Goal: Task Accomplishment & Management: Manage account settings

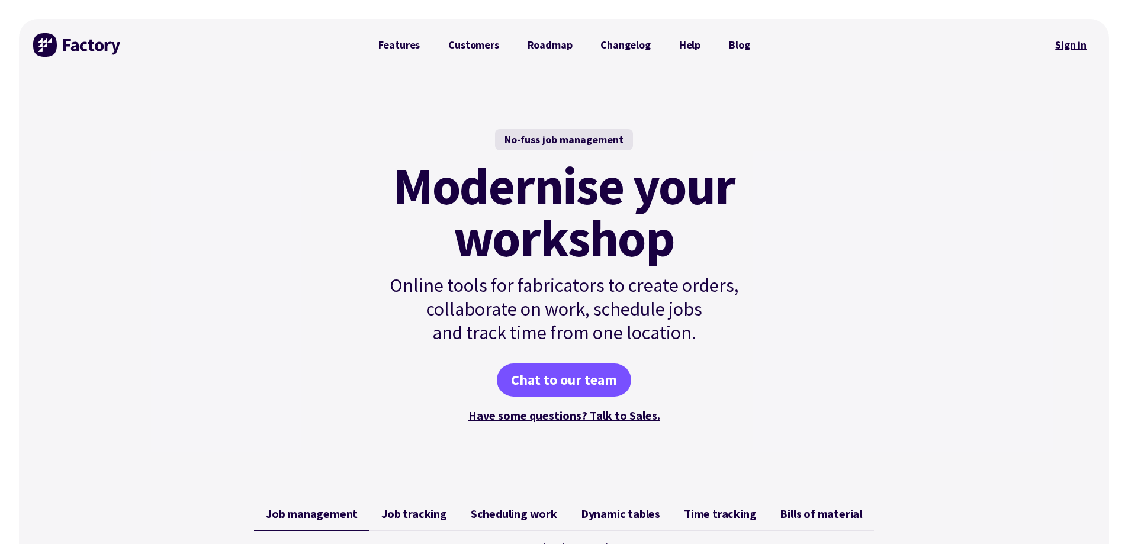
click at [1069, 45] on link "Sign in" at bounding box center [1071, 44] width 48 height 27
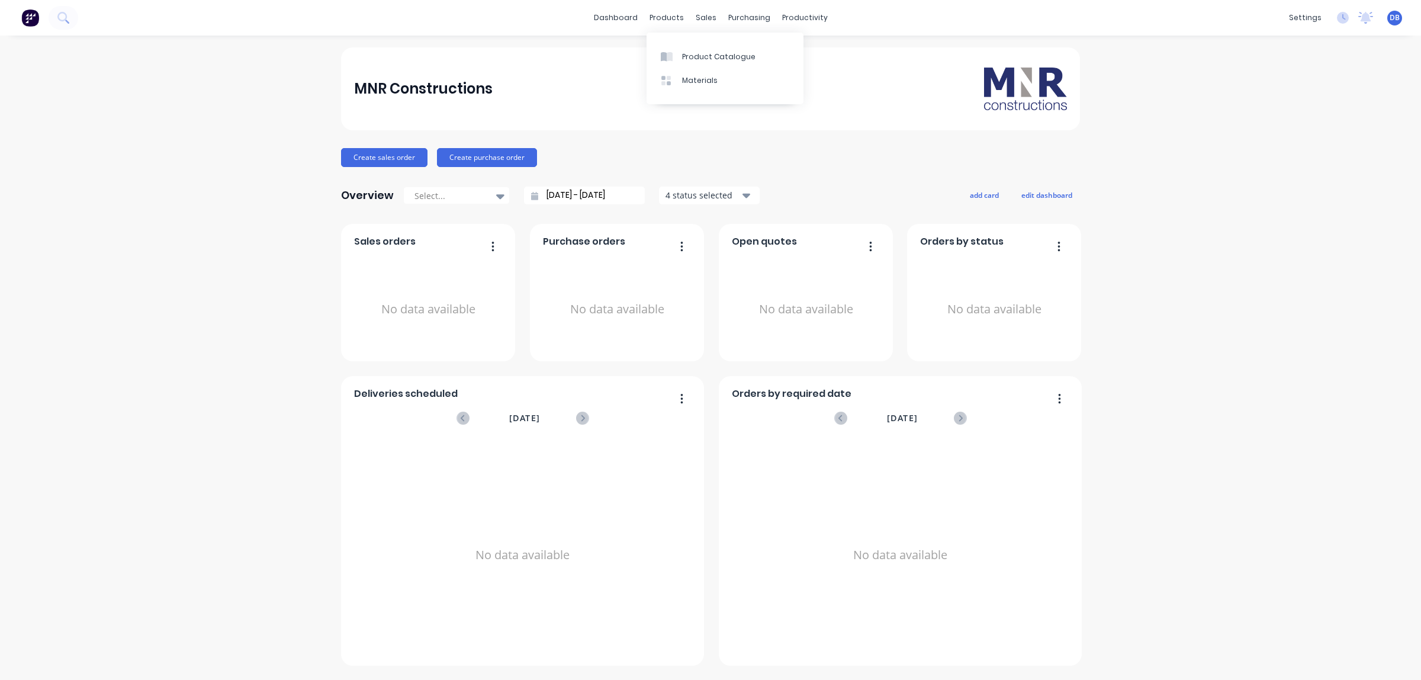
drag, startPoint x: 617, startPoint y: 13, endPoint x: 619, endPoint y: 31, distance: 17.8
click at [617, 12] on link "dashboard" at bounding box center [616, 18] width 56 height 18
click at [608, 7] on div "dashboard products sales purchasing productivity dashboard products Product Cat…" at bounding box center [710, 18] width 1421 height 36
click at [610, 15] on link "dashboard" at bounding box center [616, 18] width 56 height 18
click at [625, 24] on link "dashboard" at bounding box center [616, 18] width 56 height 18
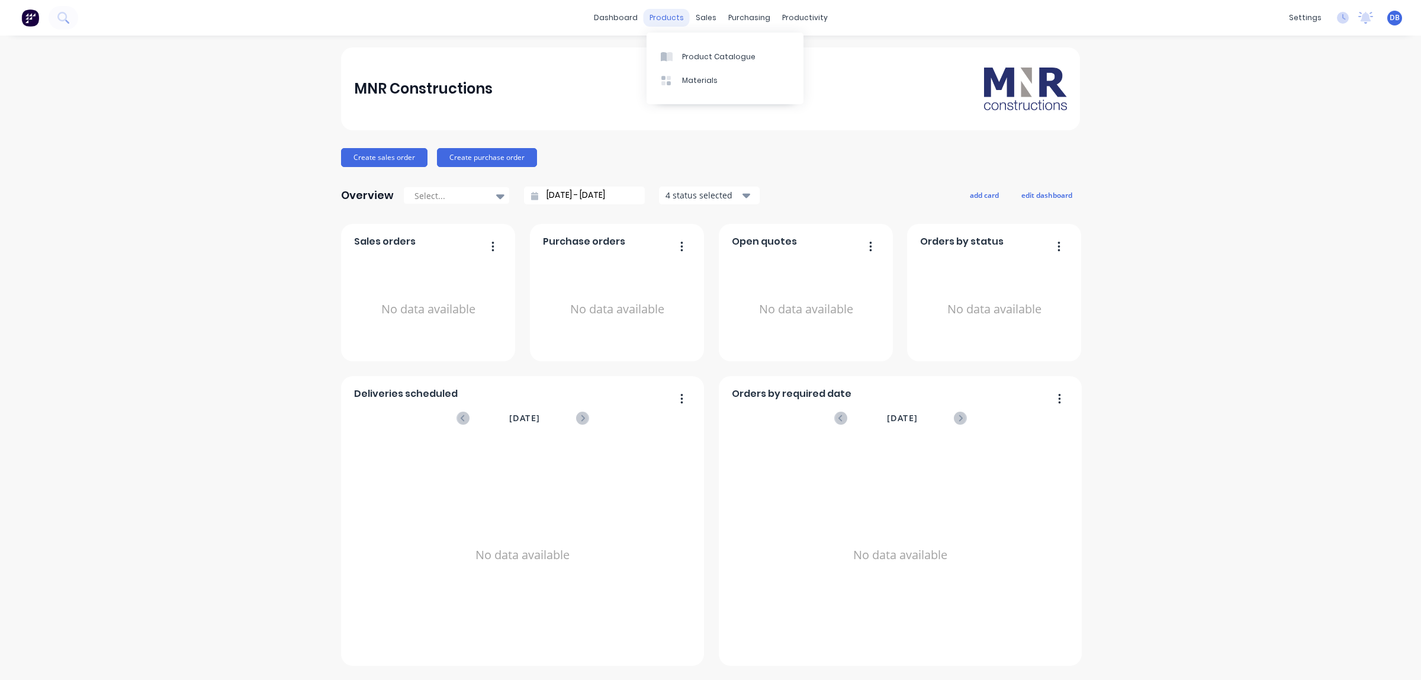
click at [661, 15] on div "products" at bounding box center [667, 18] width 46 height 18
click at [708, 80] on div "Materials" at bounding box center [700, 80] width 36 height 11
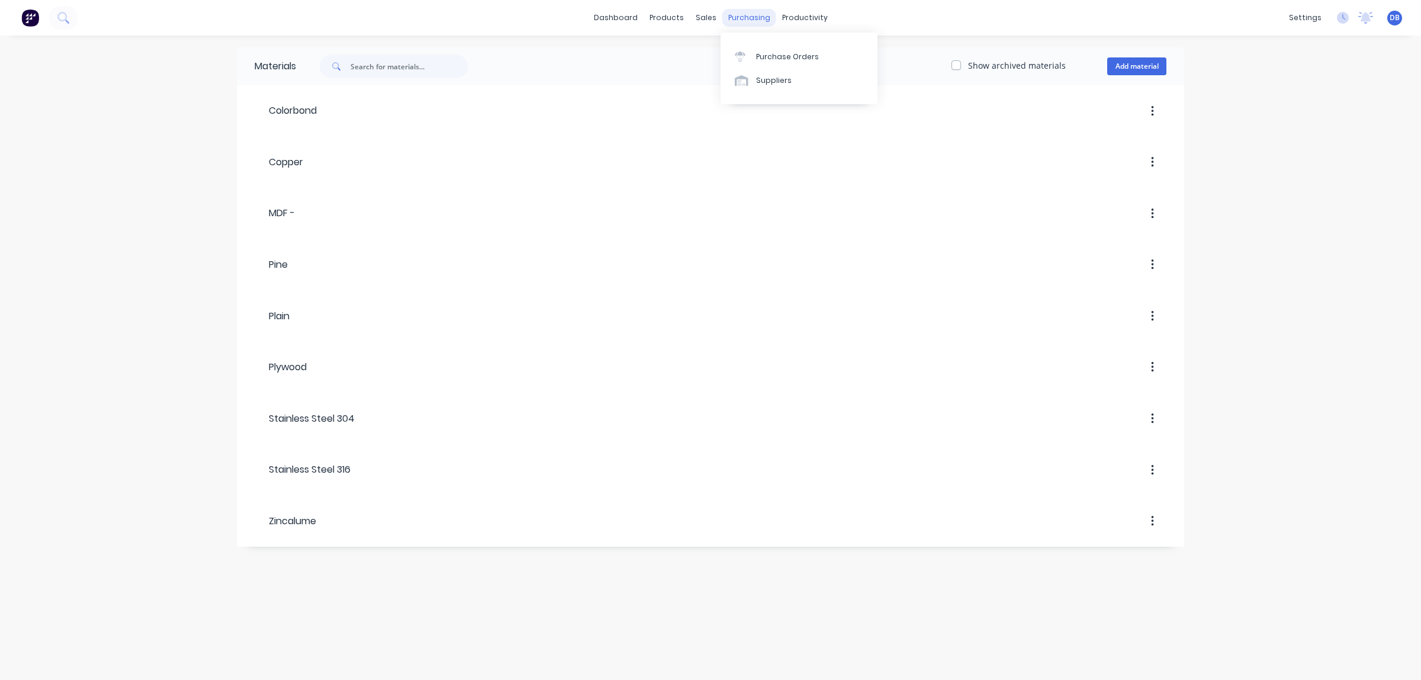
click at [758, 22] on div "purchasing" at bounding box center [749, 18] width 54 height 18
click at [789, 19] on div "productivity" at bounding box center [804, 18] width 57 height 18
click at [827, 57] on div "Workflow" at bounding box center [825, 57] width 36 height 11
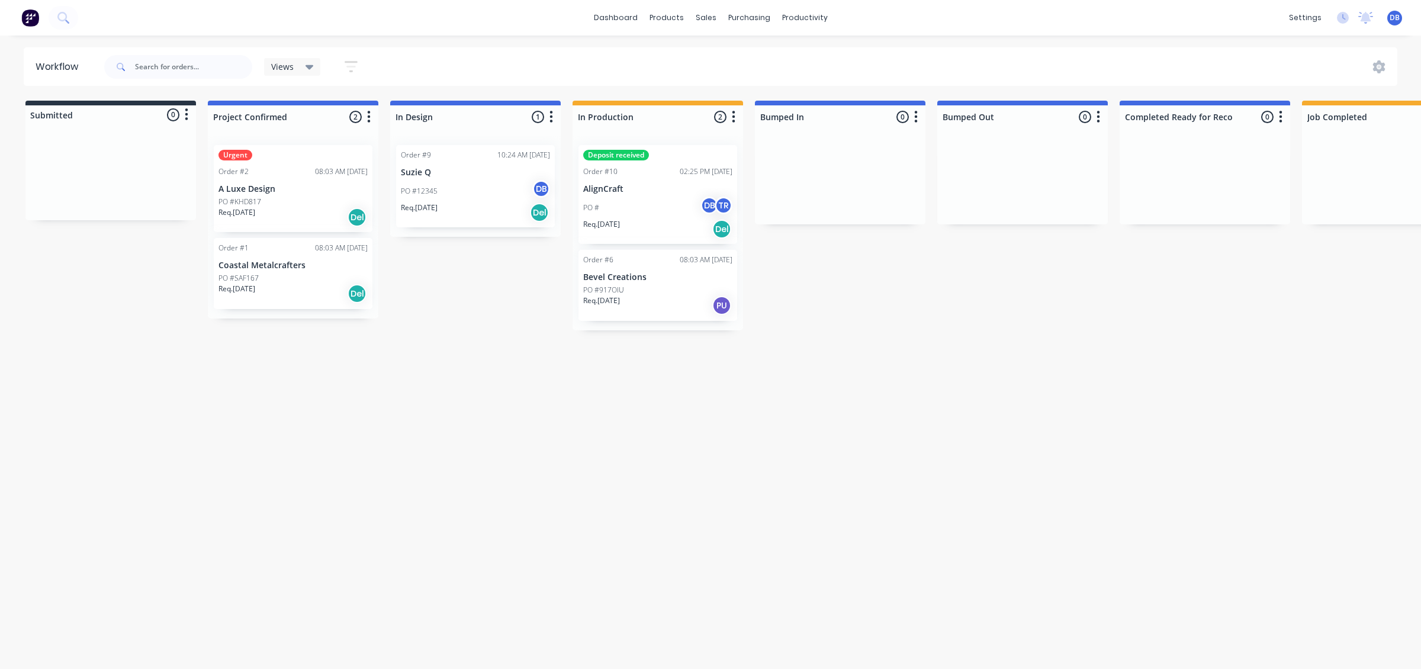
click at [439, 44] on div "dashboard products sales purchasing productivity dashboard products Product Cat…" at bounding box center [710, 299] width 1421 height 598
click at [1272, 77] on link "Team" at bounding box center [1248, 81] width 157 height 24
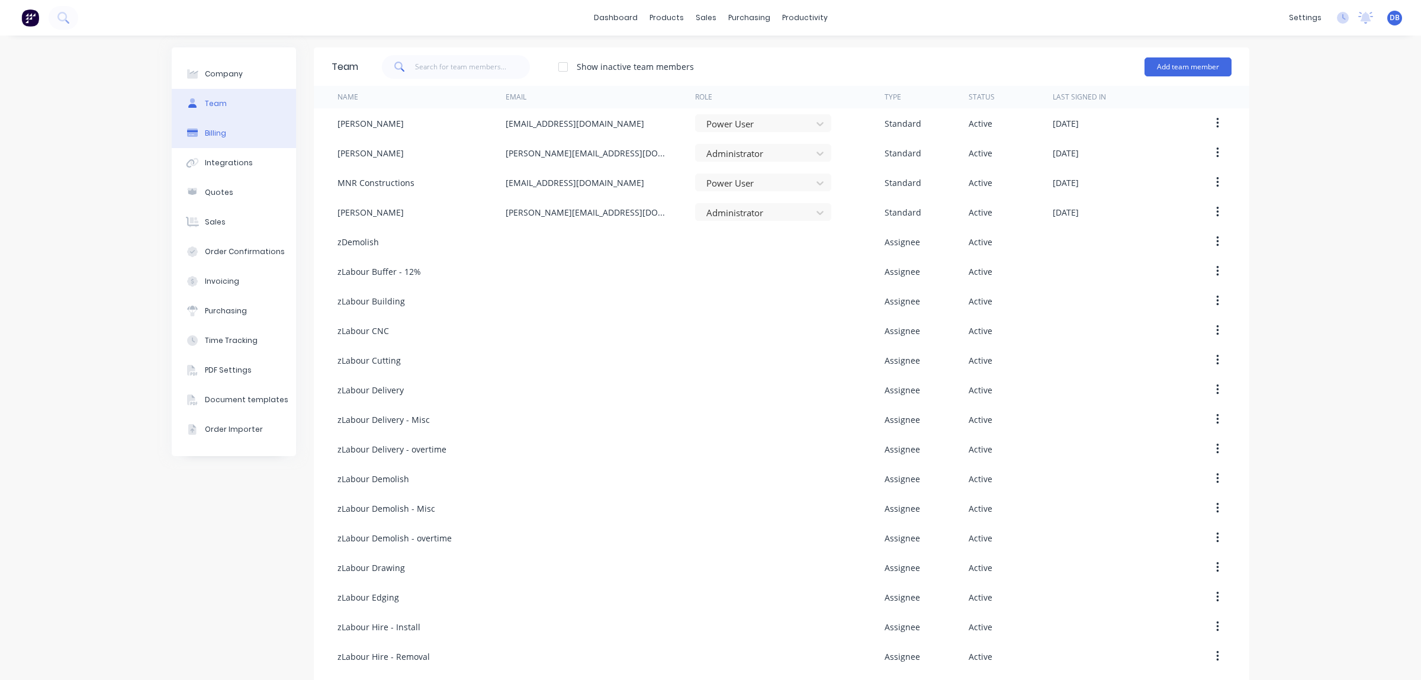
click at [223, 142] on button "Billing" at bounding box center [234, 133] width 124 height 30
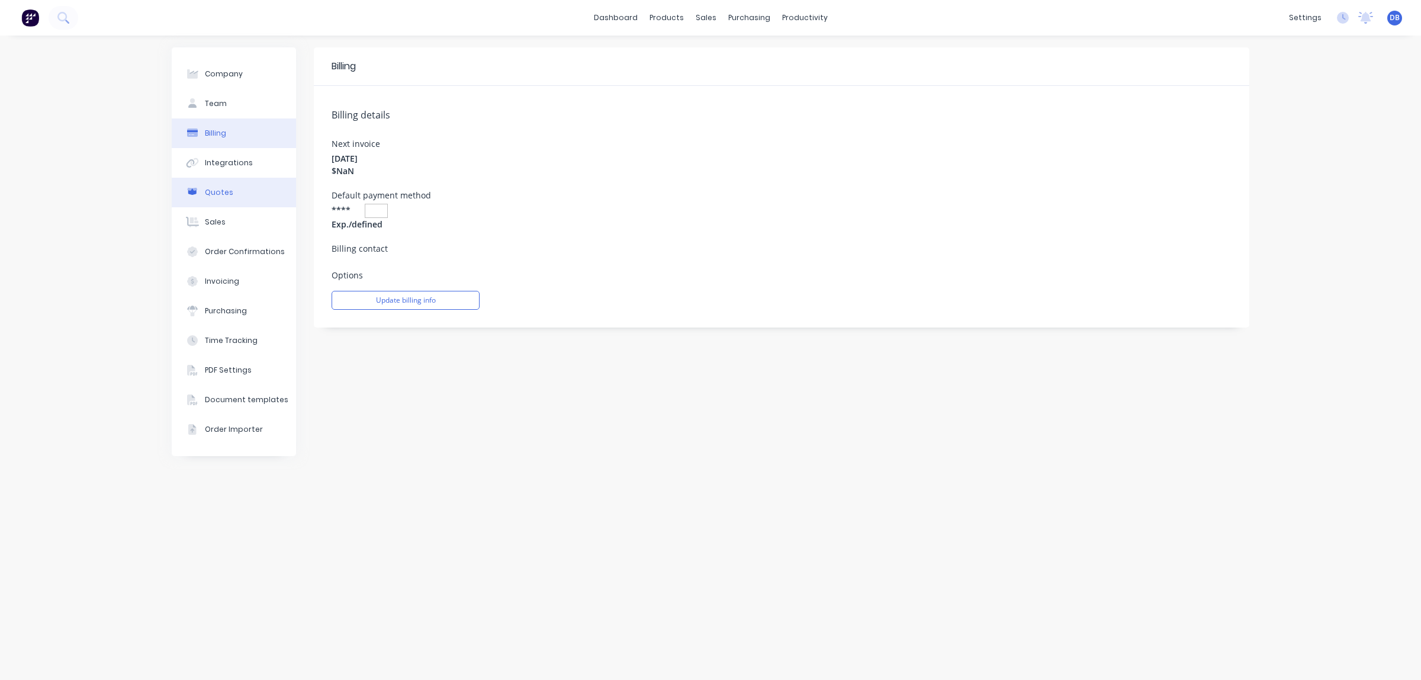
click at [223, 205] on button "Quotes" at bounding box center [234, 193] width 124 height 30
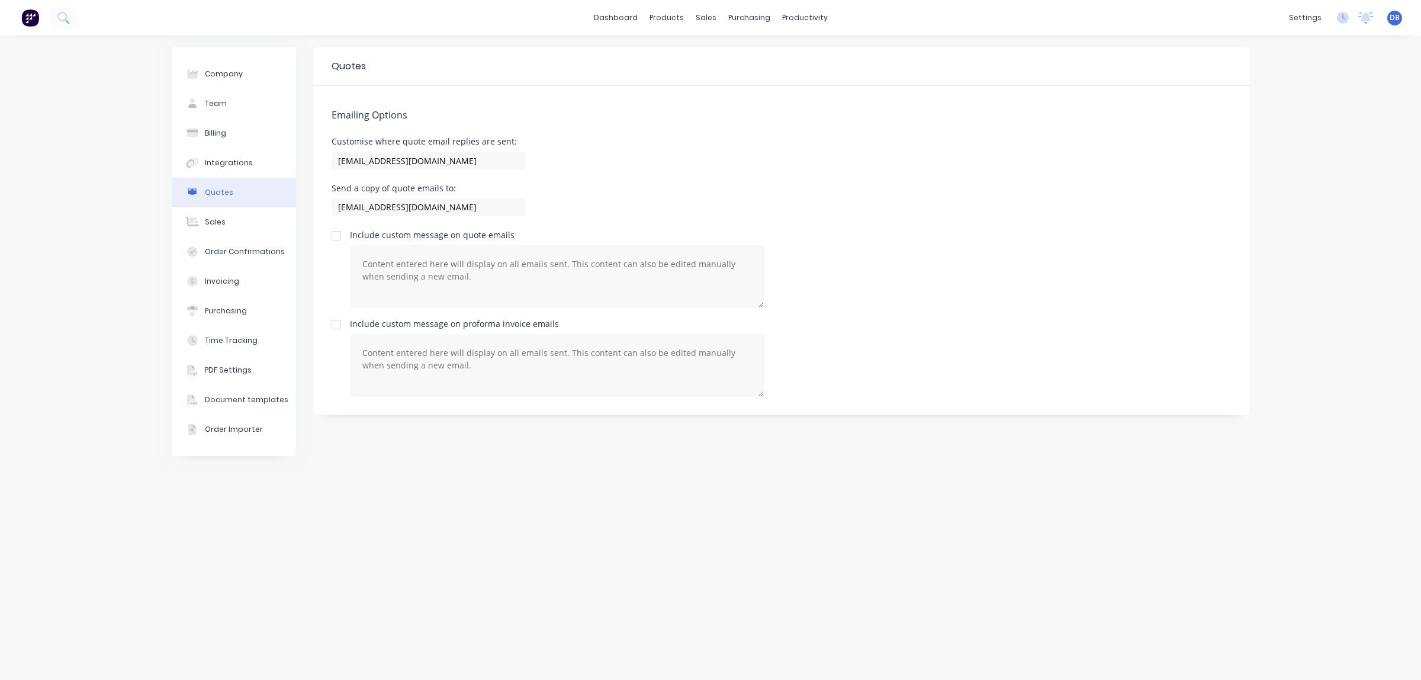
click at [237, 179] on button "Quotes" at bounding box center [234, 193] width 124 height 30
click at [247, 166] on button "Integrations" at bounding box center [234, 163] width 124 height 30
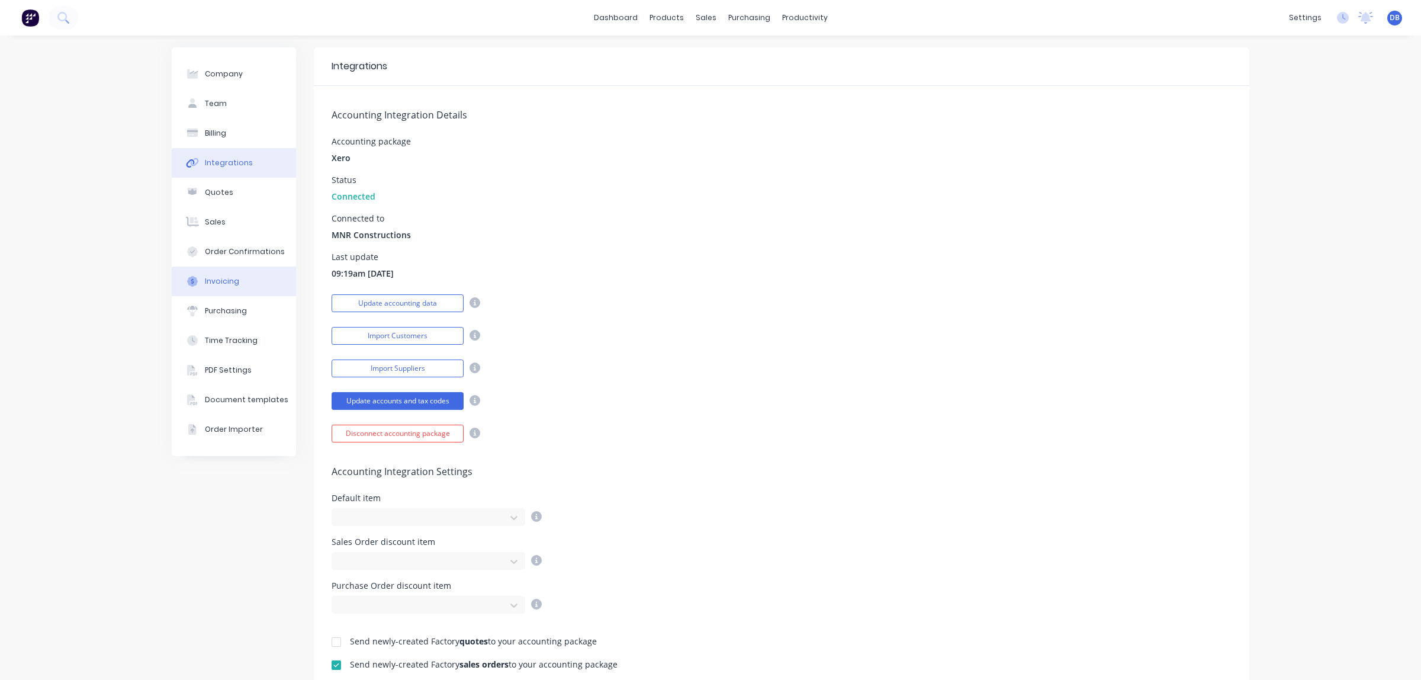
click at [242, 274] on button "Invoicing" at bounding box center [234, 281] width 124 height 30
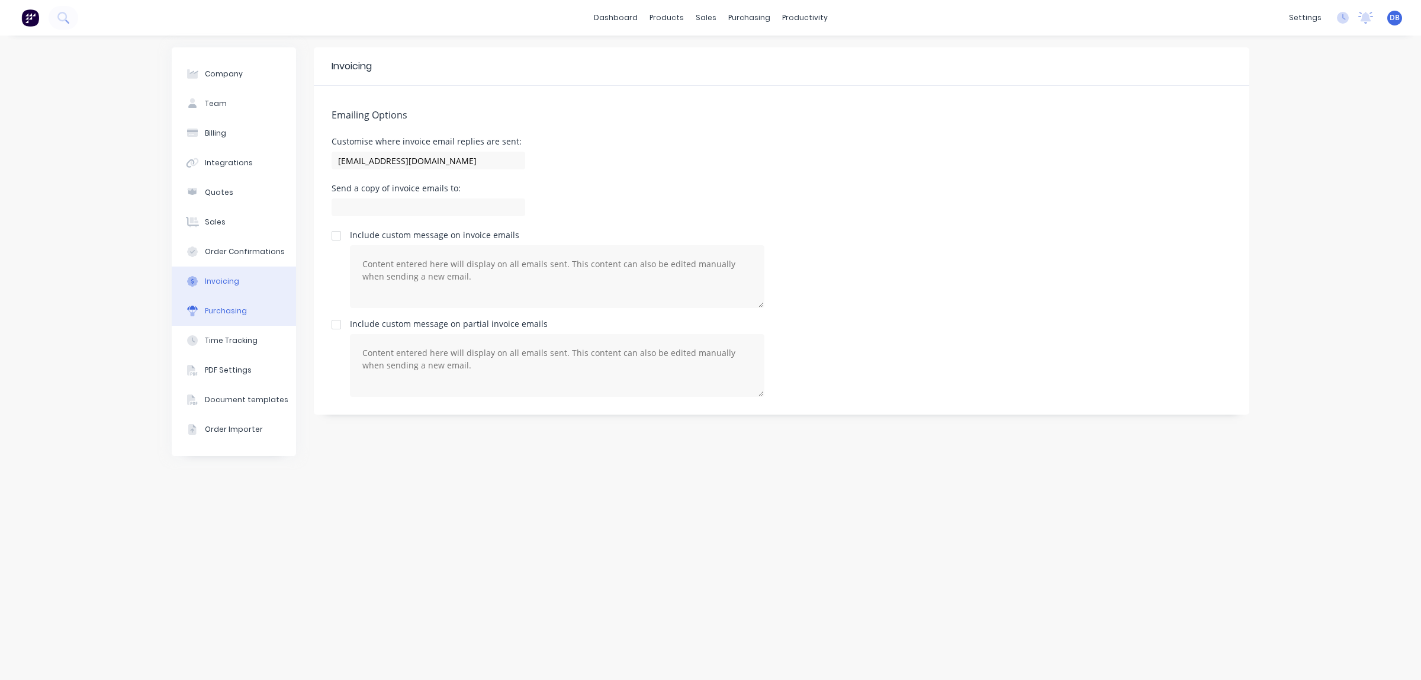
click at [240, 321] on button "Purchasing" at bounding box center [234, 311] width 124 height 30
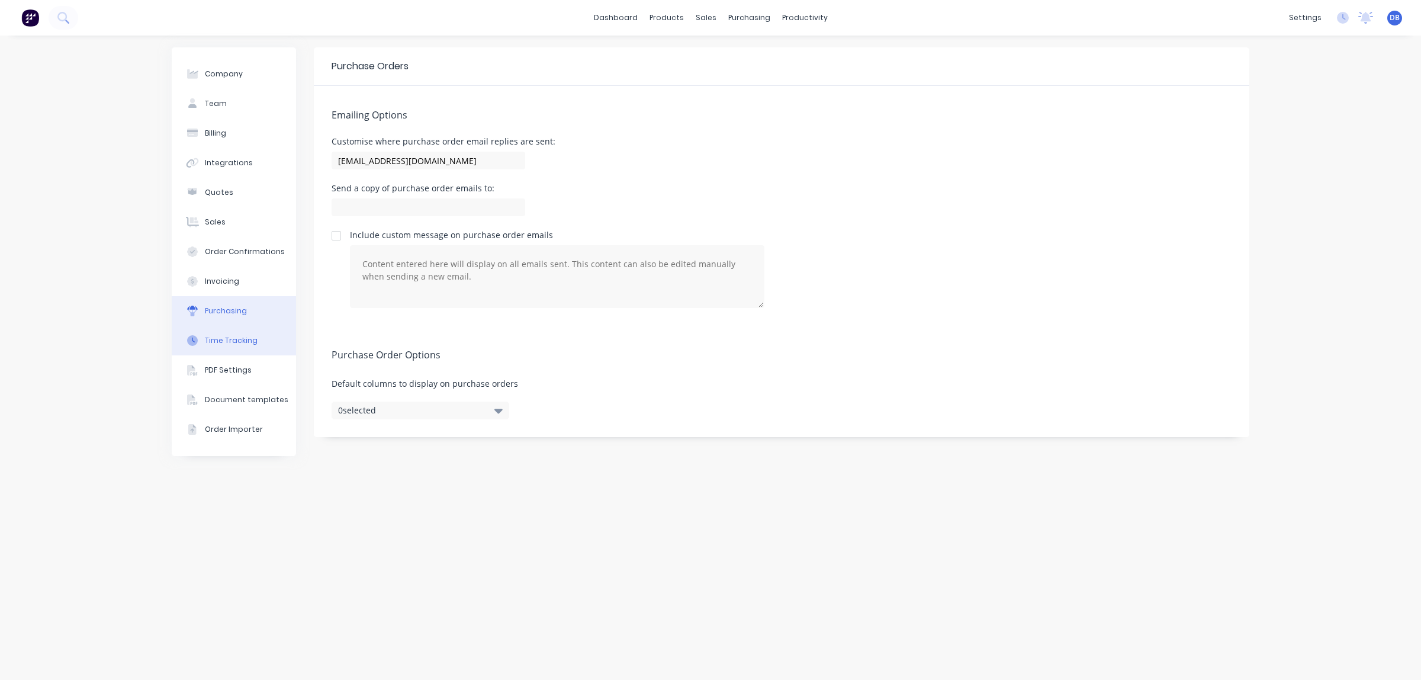
click at [232, 329] on button "Time Tracking" at bounding box center [234, 341] width 124 height 30
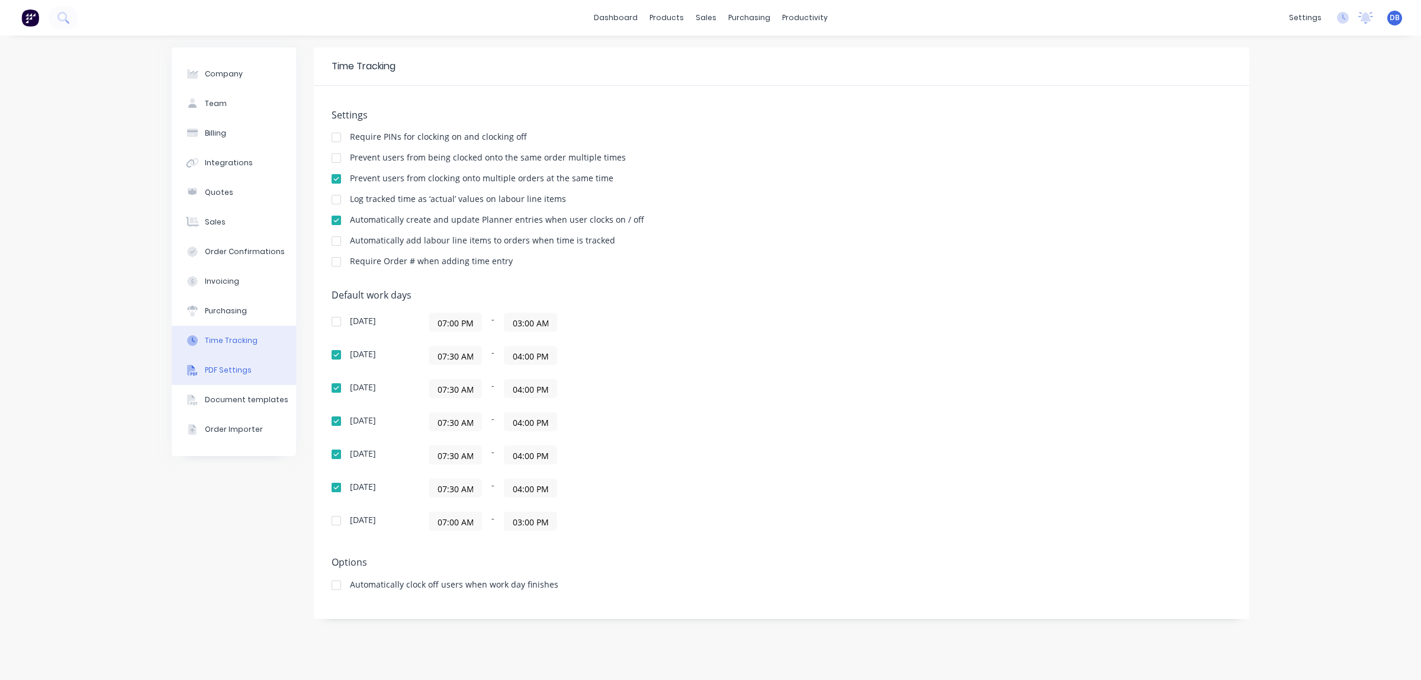
click at [225, 374] on div "PDF Settings" at bounding box center [228, 370] width 47 height 11
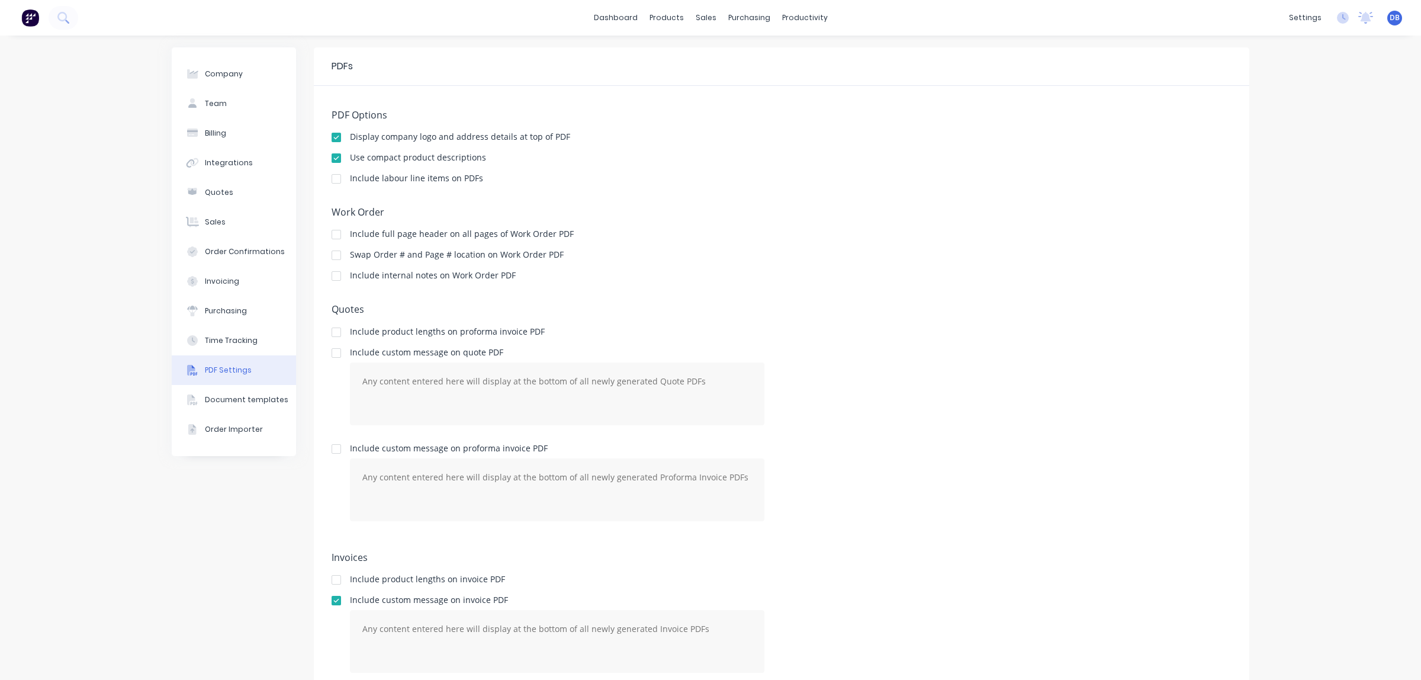
click at [1075, 320] on div "Quotes Include product lengths on proforma invoice PDF Include custom message o…" at bounding box center [782, 422] width 900 height 236
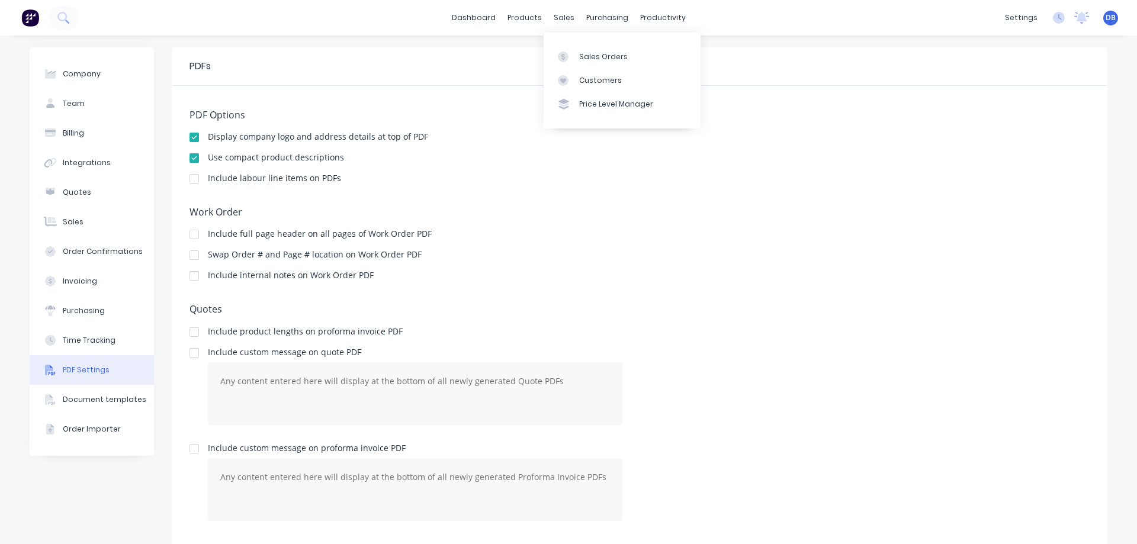
drag, startPoint x: 553, startPoint y: 17, endPoint x: 493, endPoint y: 52, distance: 69.5
click at [553, 17] on div "sales" at bounding box center [564, 18] width 33 height 18
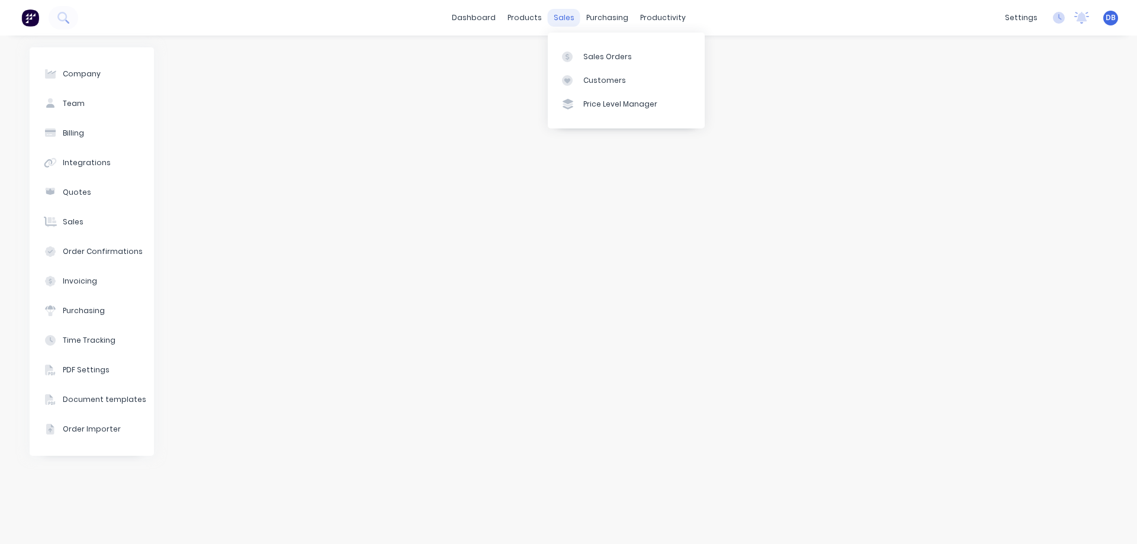
click at [567, 17] on div "sales" at bounding box center [564, 18] width 33 height 18
drag, startPoint x: 995, startPoint y: 107, endPoint x: 1117, endPoint y: 24, distance: 147.9
click at [995, 107] on div at bounding box center [639, 289] width 935 height 485
click at [1112, 17] on span "DB" at bounding box center [1110, 17] width 10 height 11
drag, startPoint x: 635, startPoint y: 246, endPoint x: 556, endPoint y: 124, distance: 145.3
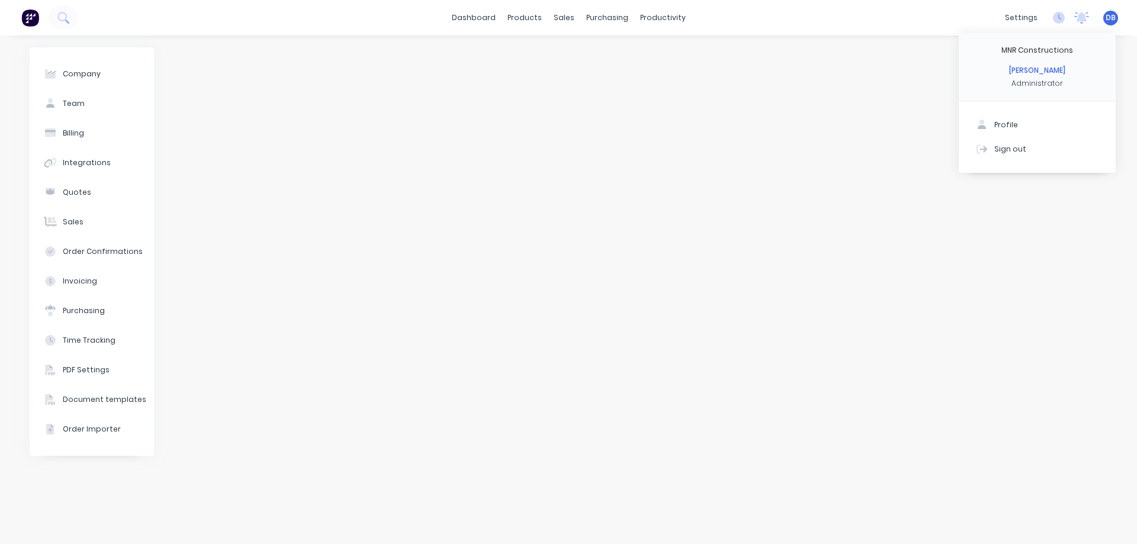
click at [632, 246] on div at bounding box center [639, 289] width 935 height 485
click at [492, 12] on link "dashboard" at bounding box center [474, 18] width 56 height 18
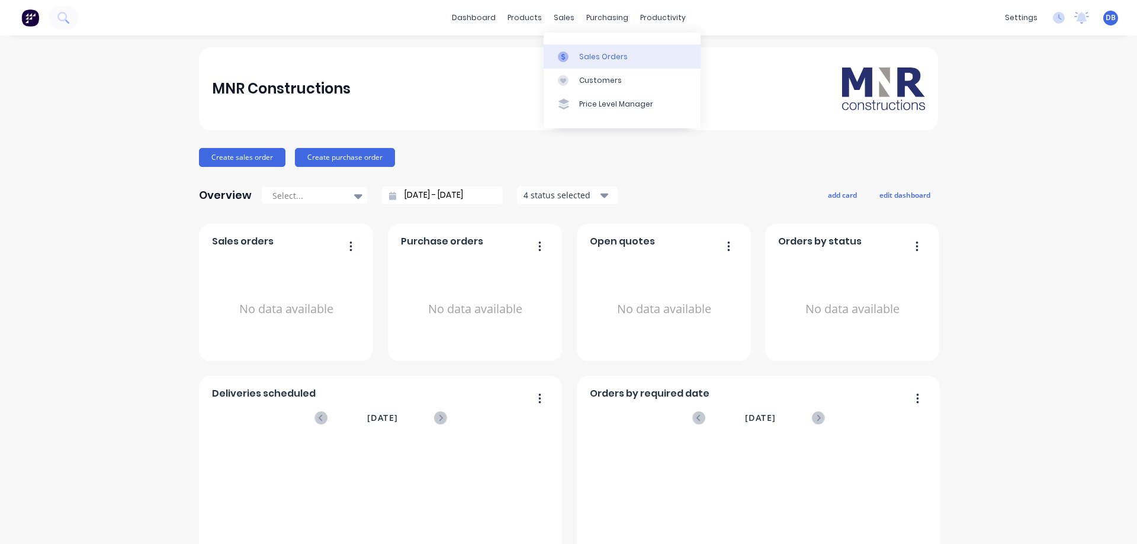
click at [588, 57] on div "Sales Orders" at bounding box center [603, 57] width 49 height 11
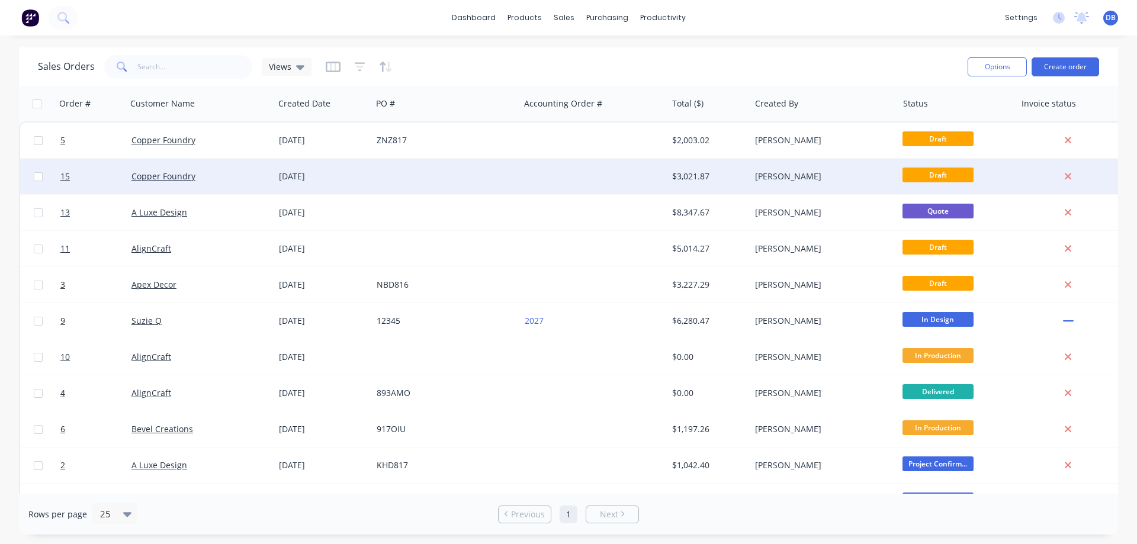
click at [41, 179] on input "checkbox" at bounding box center [38, 176] width 9 height 9
checkbox input "true"
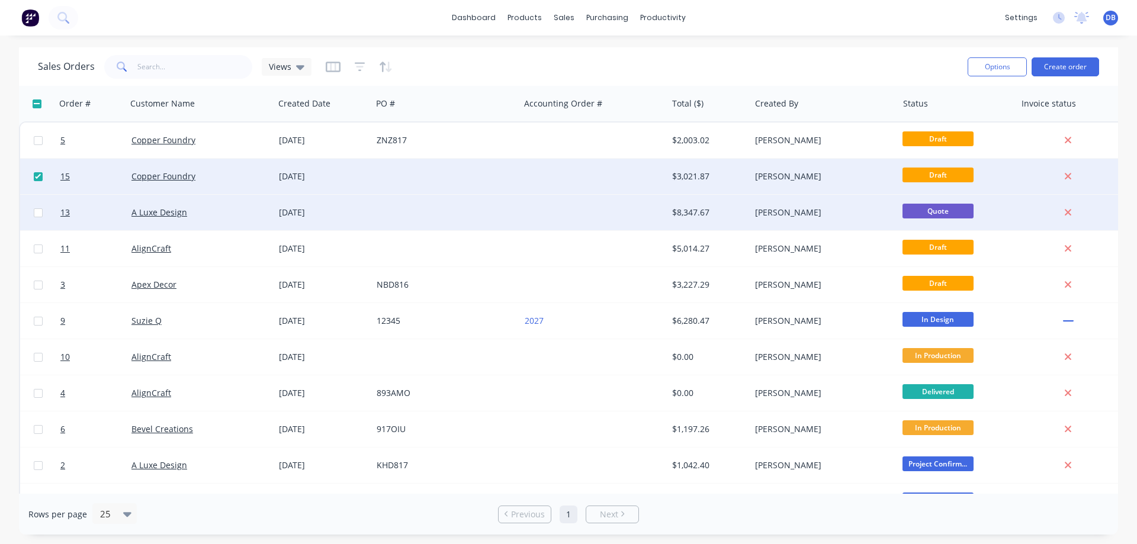
click at [37, 210] on input "checkbox" at bounding box center [38, 212] width 9 height 9
checkbox input "true"
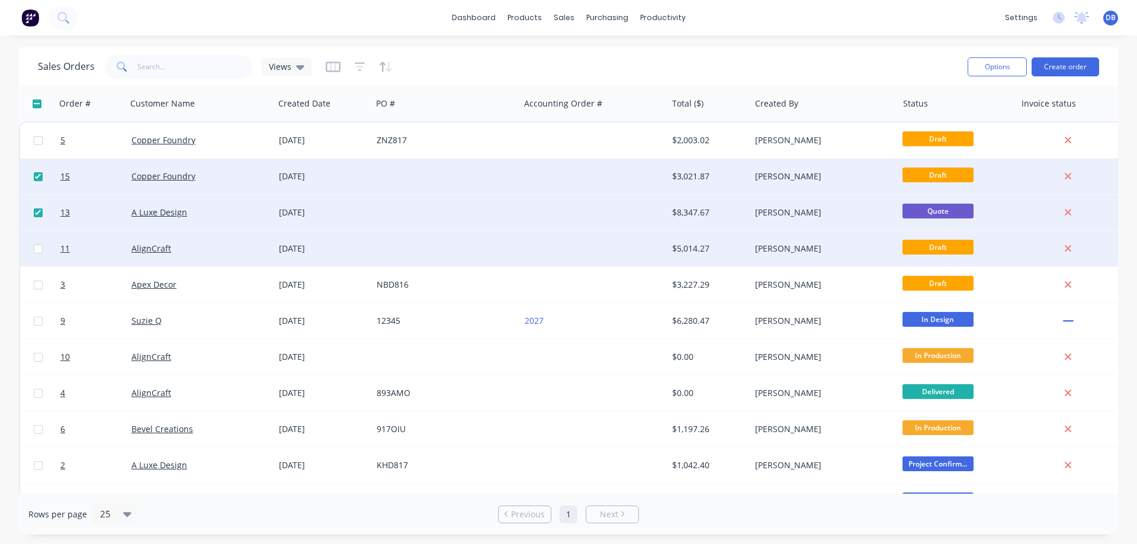
click at [35, 255] on div at bounding box center [38, 249] width 36 height 36
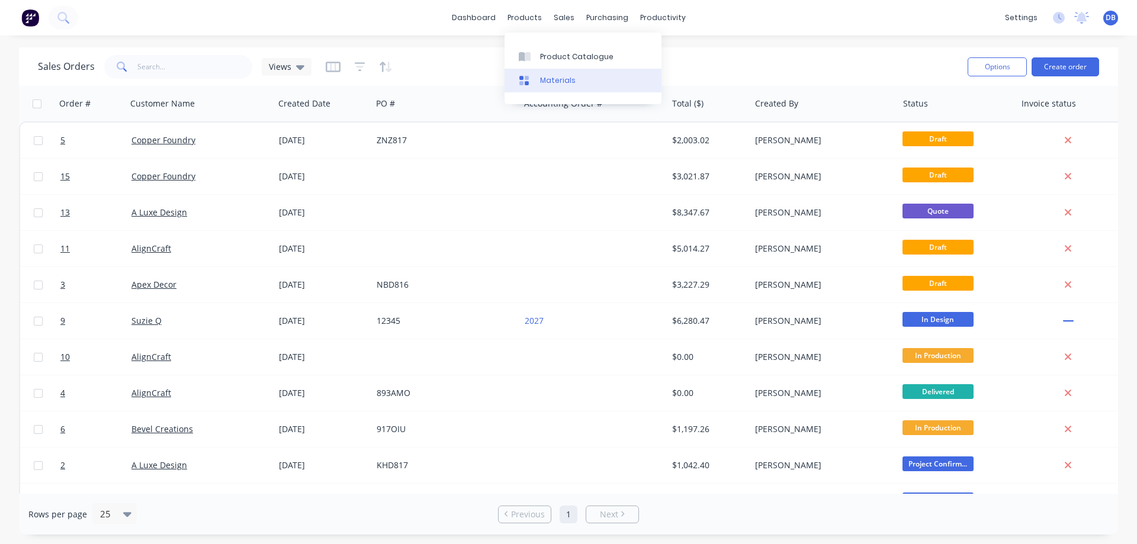
click at [542, 76] on div "Materials" at bounding box center [558, 80] width 36 height 11
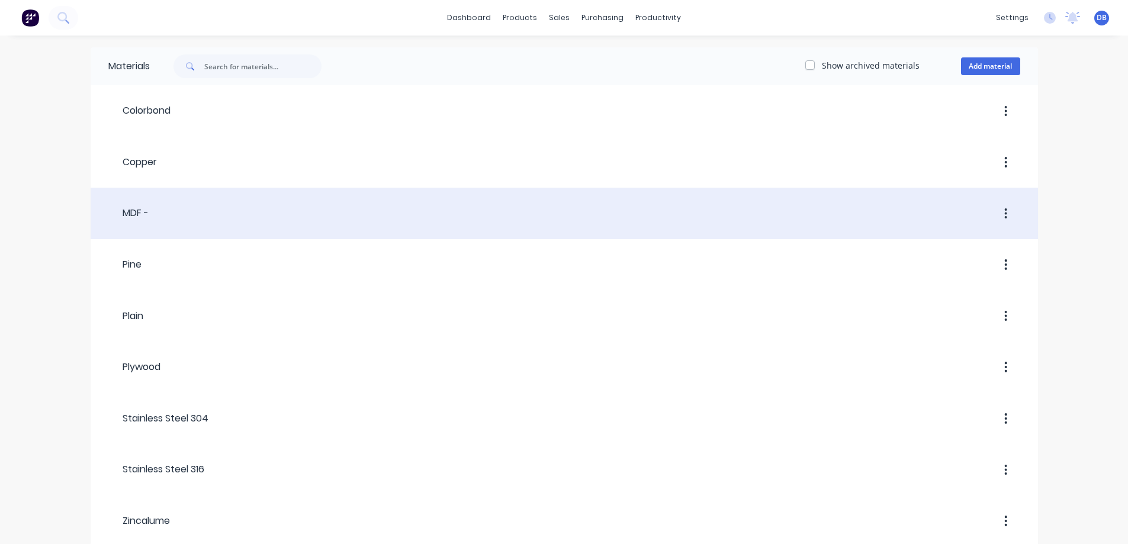
click at [159, 212] on div at bounding box center [584, 213] width 871 height 21
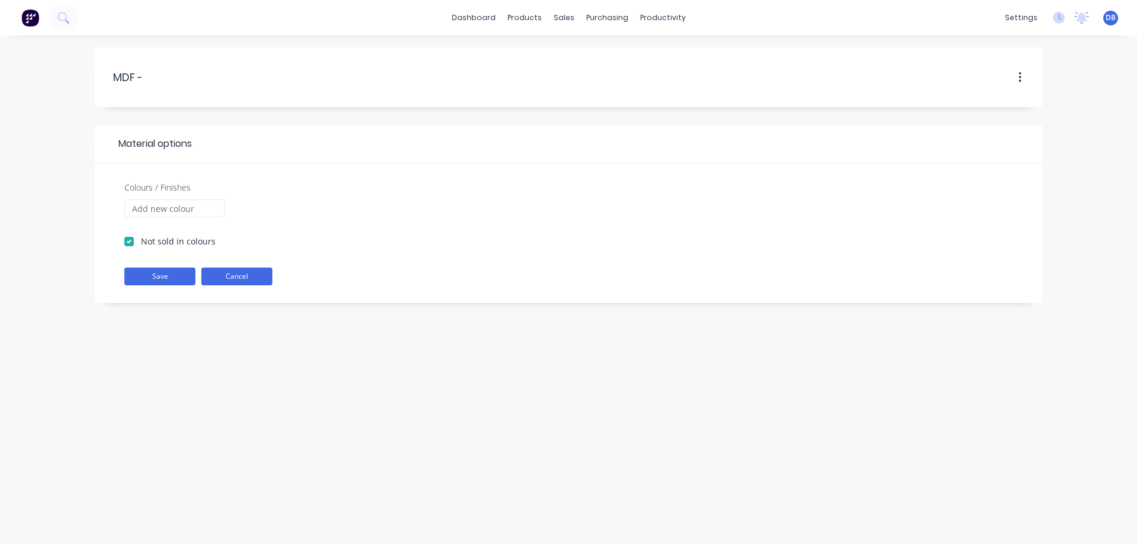
click at [246, 276] on button "Cancel" at bounding box center [236, 277] width 71 height 18
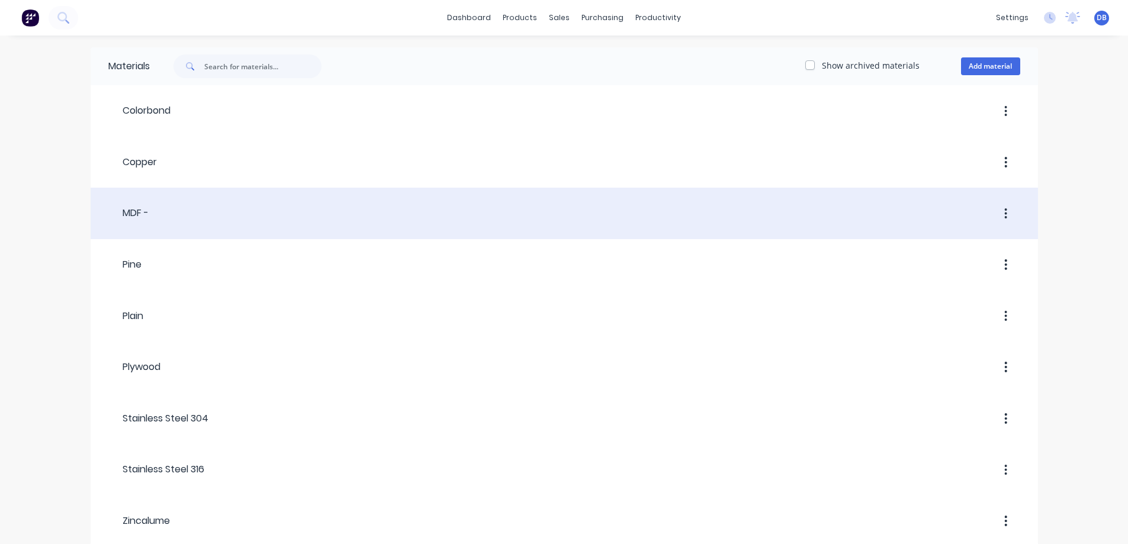
click at [1012, 221] on button "button" at bounding box center [1006, 213] width 28 height 21
click at [1011, 213] on button "button" at bounding box center [1006, 213] width 28 height 21
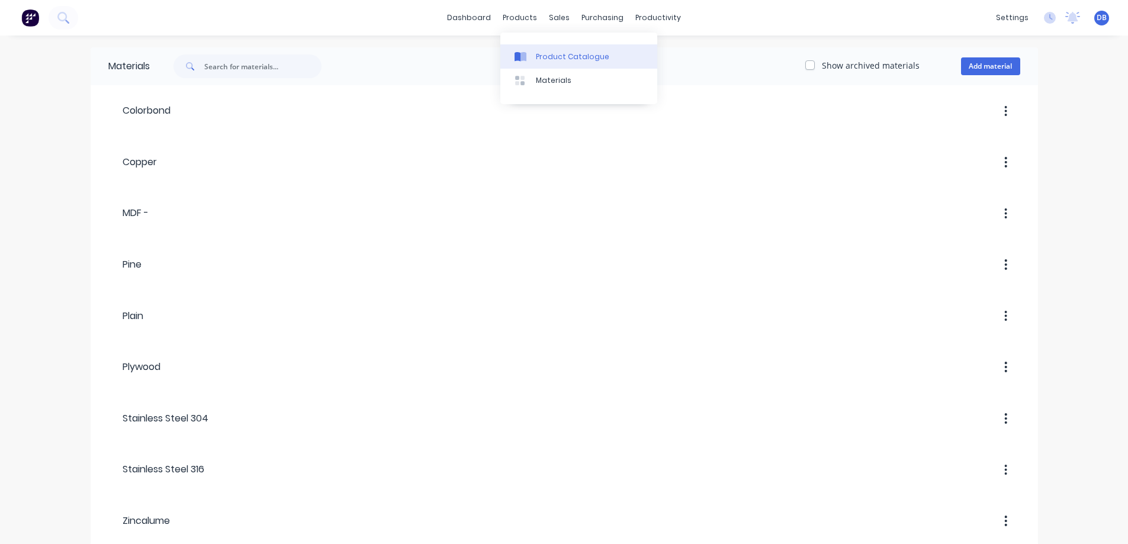
click at [545, 57] on div "Product Catalogue" at bounding box center [572, 57] width 73 height 11
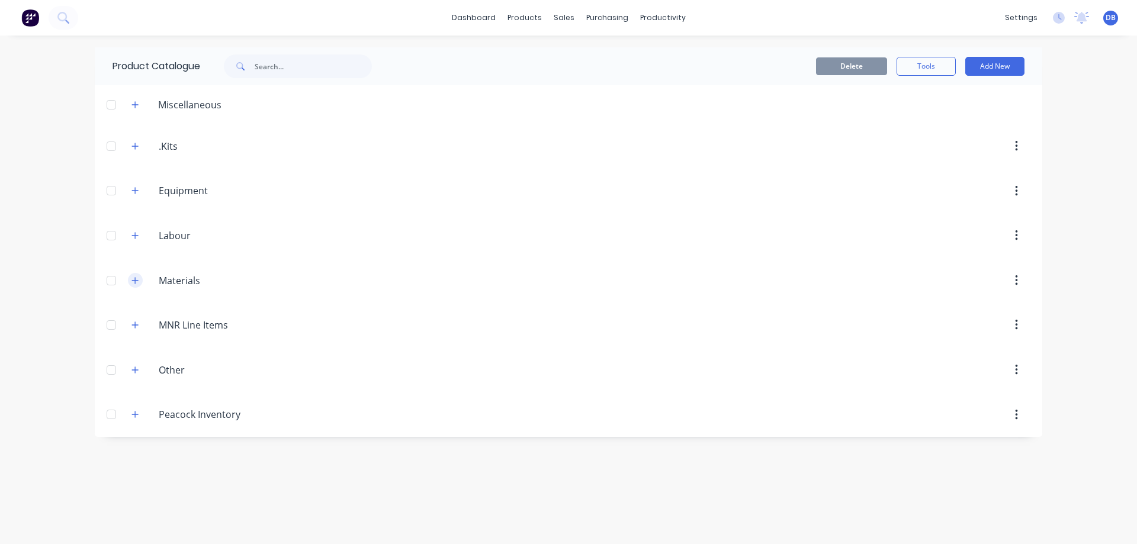
click at [142, 282] on button "button" at bounding box center [135, 280] width 15 height 15
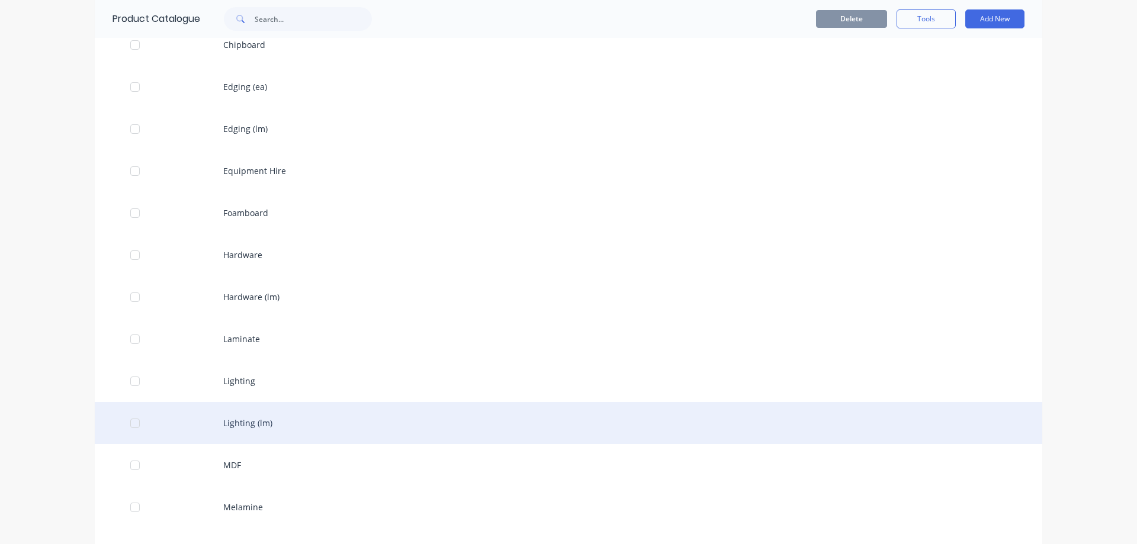
scroll to position [888, 0]
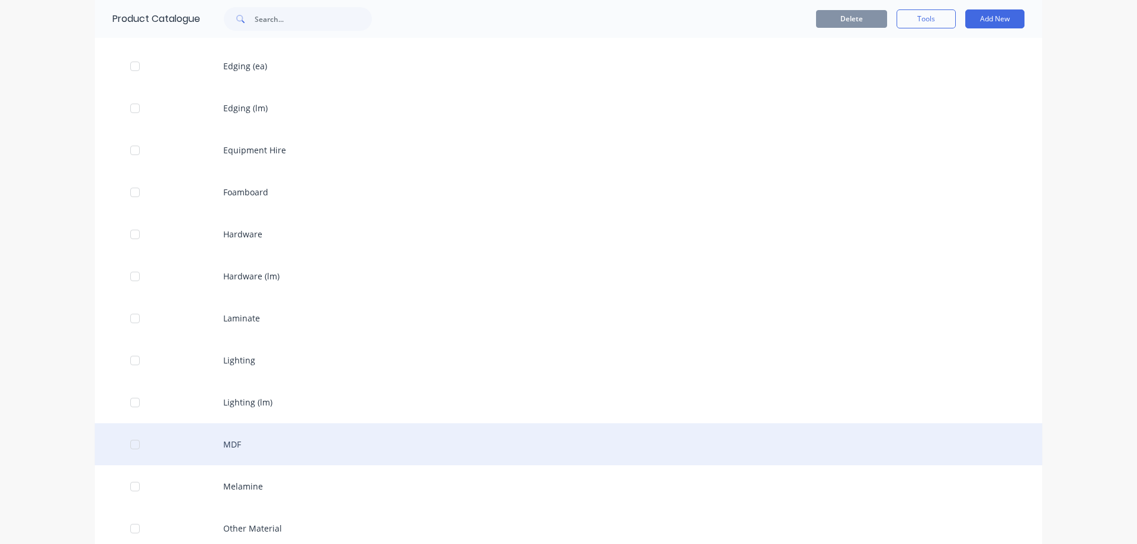
click at [250, 443] on div "MDF" at bounding box center [568, 444] width 947 height 42
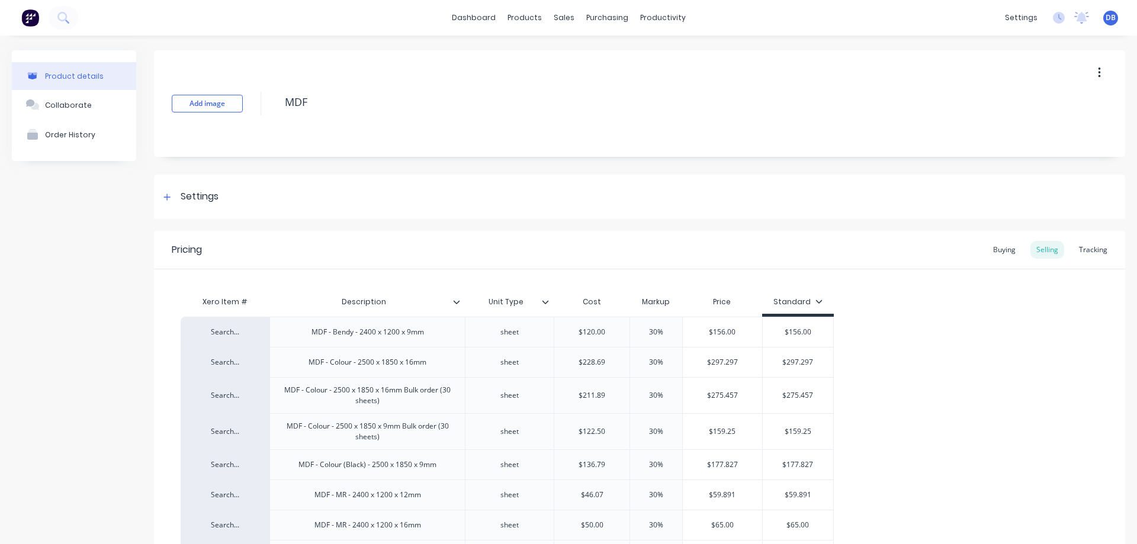
type textarea "x"
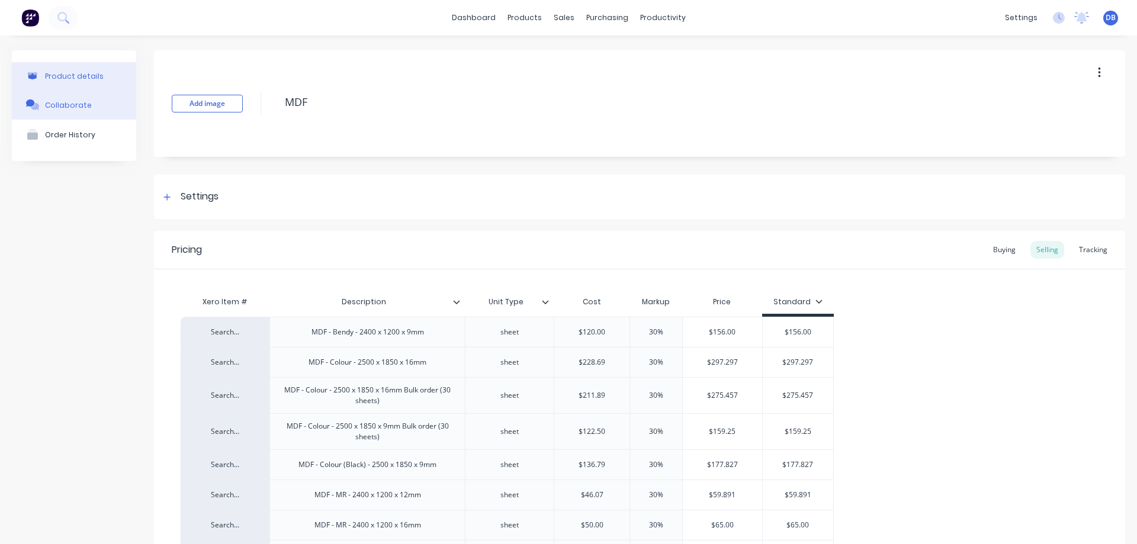
click at [95, 107] on button "Collaborate" at bounding box center [74, 105] width 124 height 30
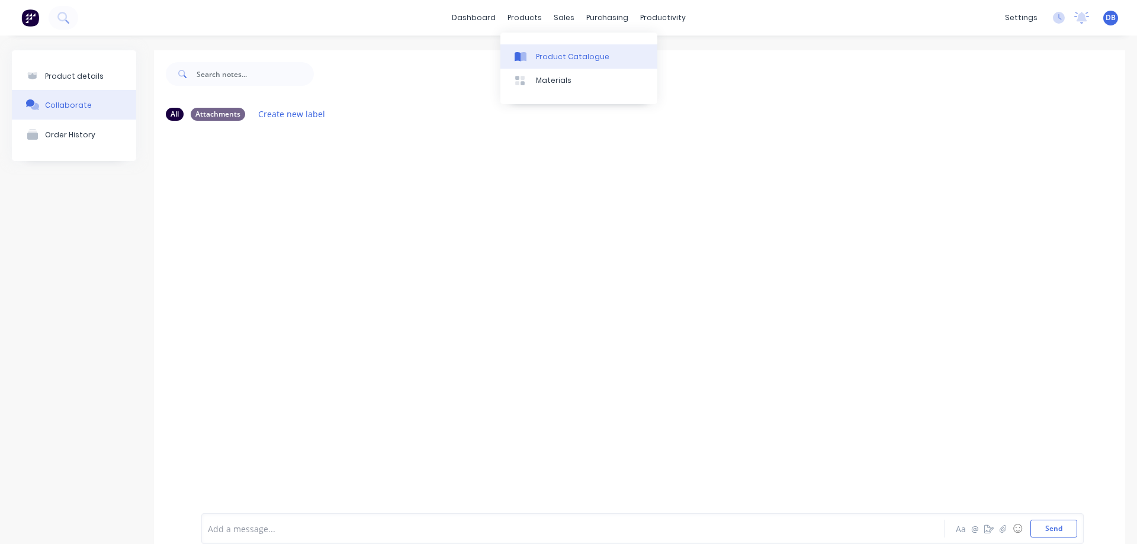
click at [545, 52] on div "Product Catalogue" at bounding box center [572, 57] width 73 height 11
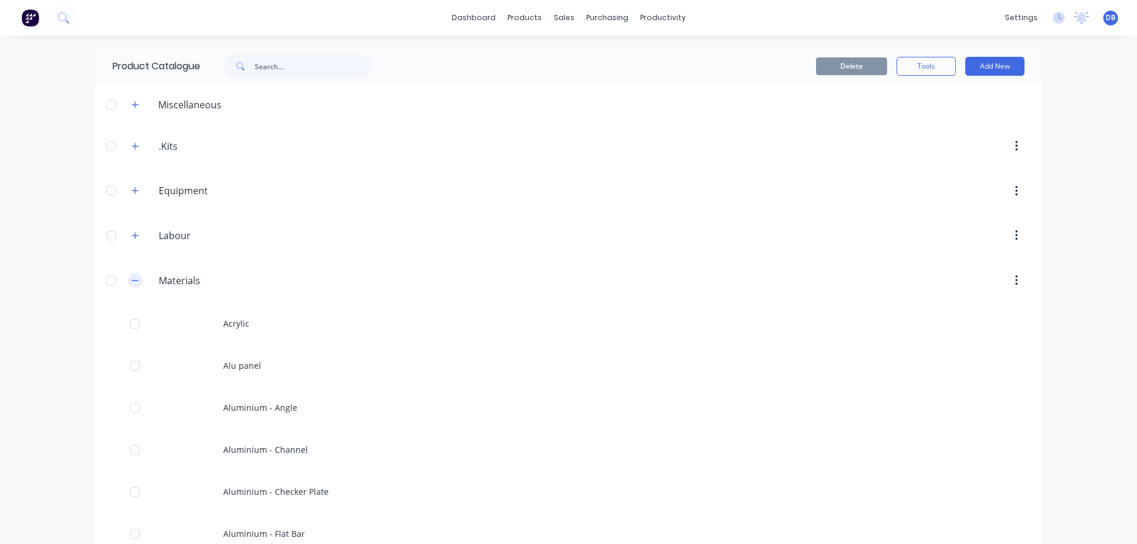
click at [131, 287] on button "button" at bounding box center [135, 280] width 15 height 15
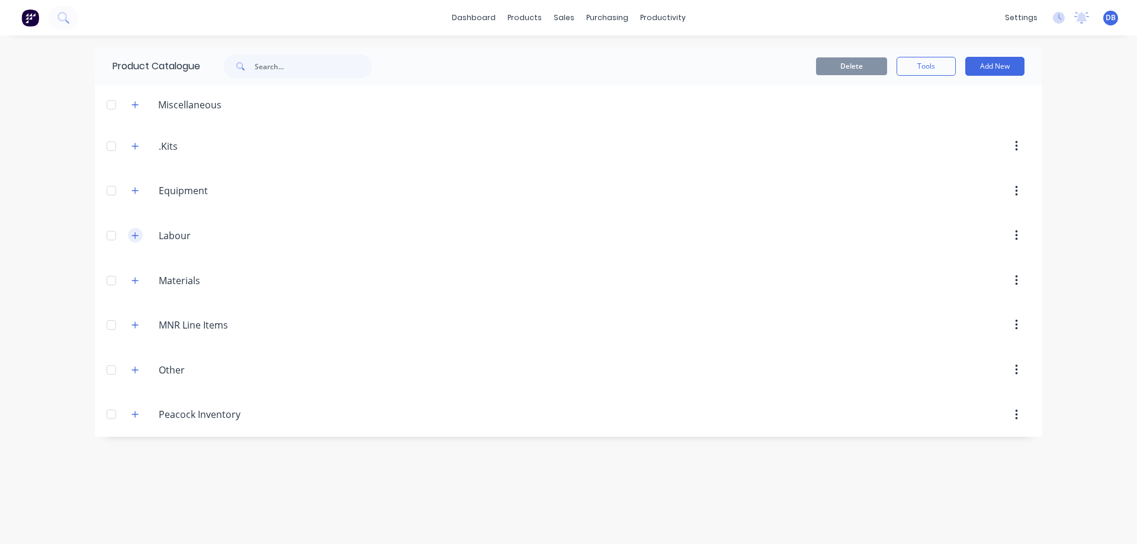
click at [136, 233] on icon "button" at bounding box center [135, 235] width 7 height 7
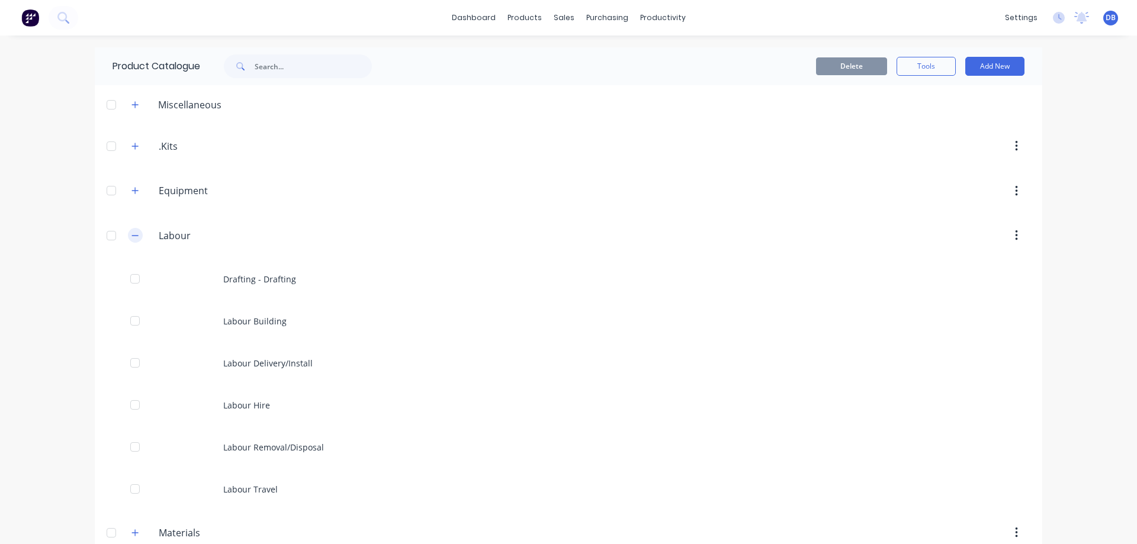
click at [136, 233] on button "button" at bounding box center [135, 235] width 15 height 15
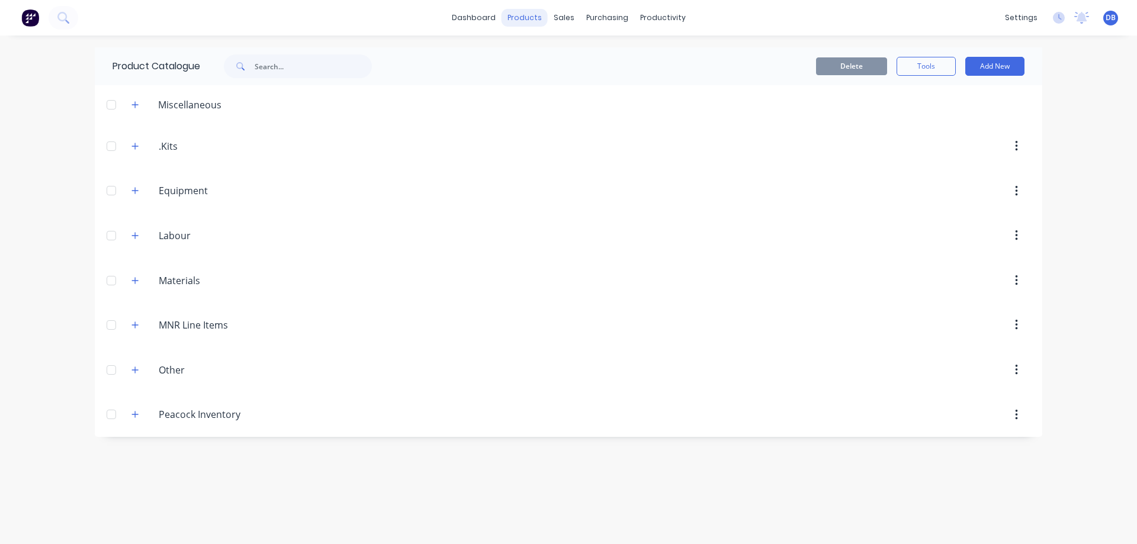
click at [535, 25] on div "products" at bounding box center [524, 18] width 46 height 18
click at [589, 54] on div "Sales Orders" at bounding box center [607, 57] width 49 height 11
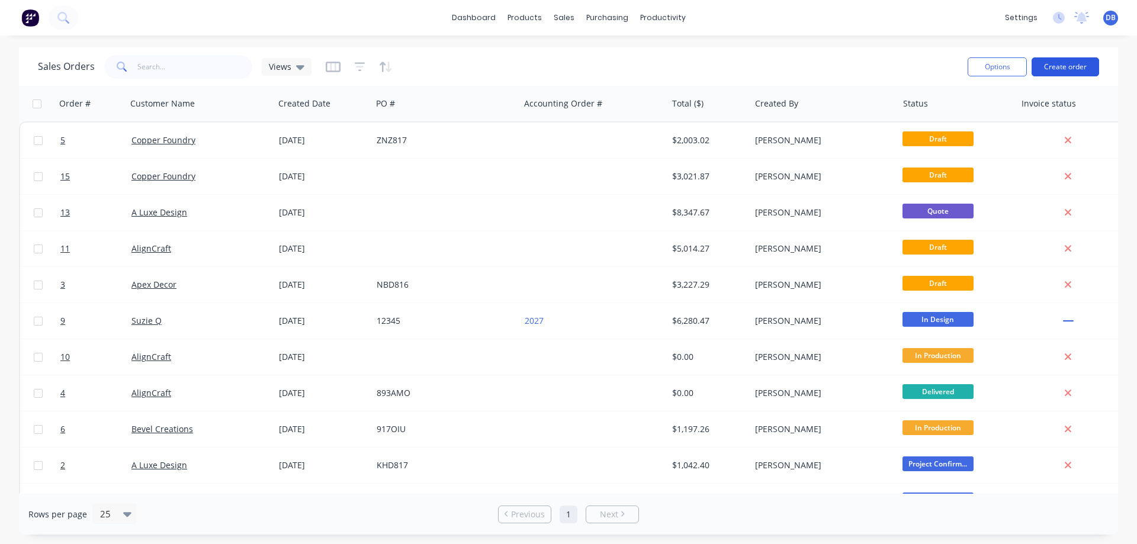
click at [1090, 65] on button "Create order" at bounding box center [1064, 66] width 67 height 19
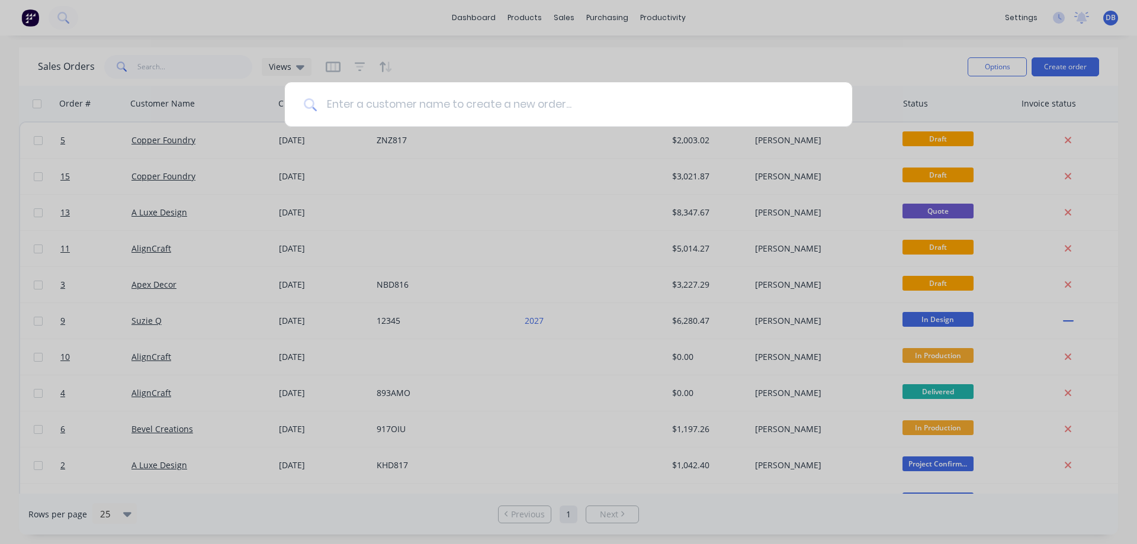
click at [407, 102] on input at bounding box center [575, 104] width 516 height 44
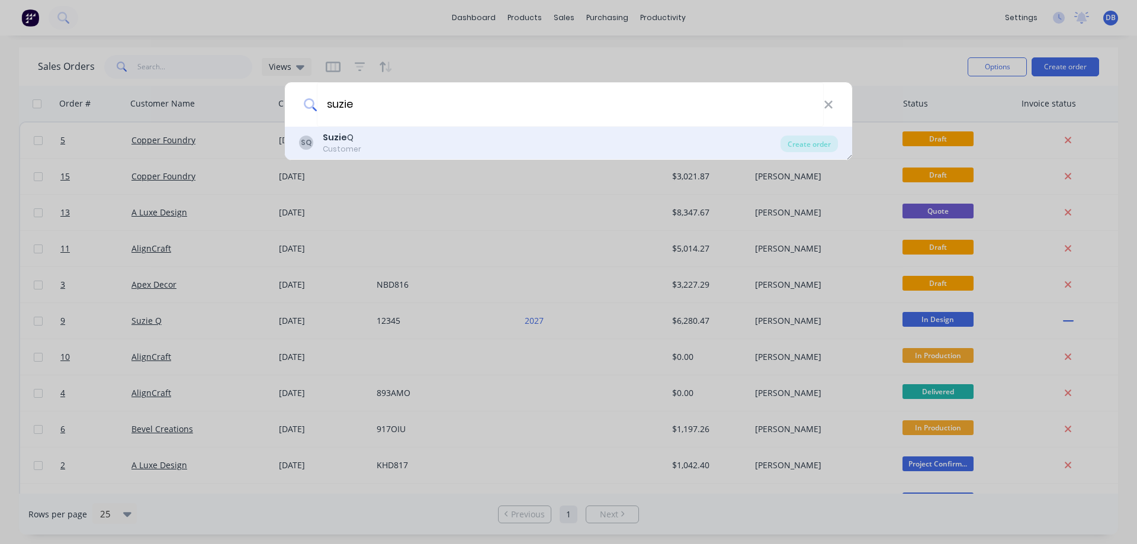
type input "suzie"
click at [374, 150] on div "SQ Suzie Q Customer" at bounding box center [539, 142] width 481 height 23
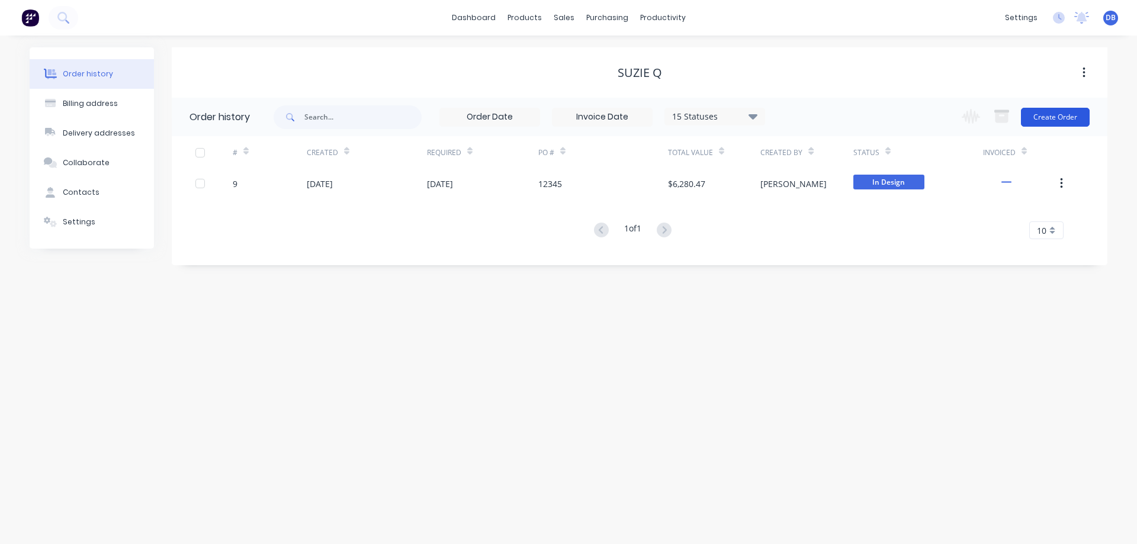
click at [1063, 115] on button "Create Order" at bounding box center [1055, 117] width 69 height 19
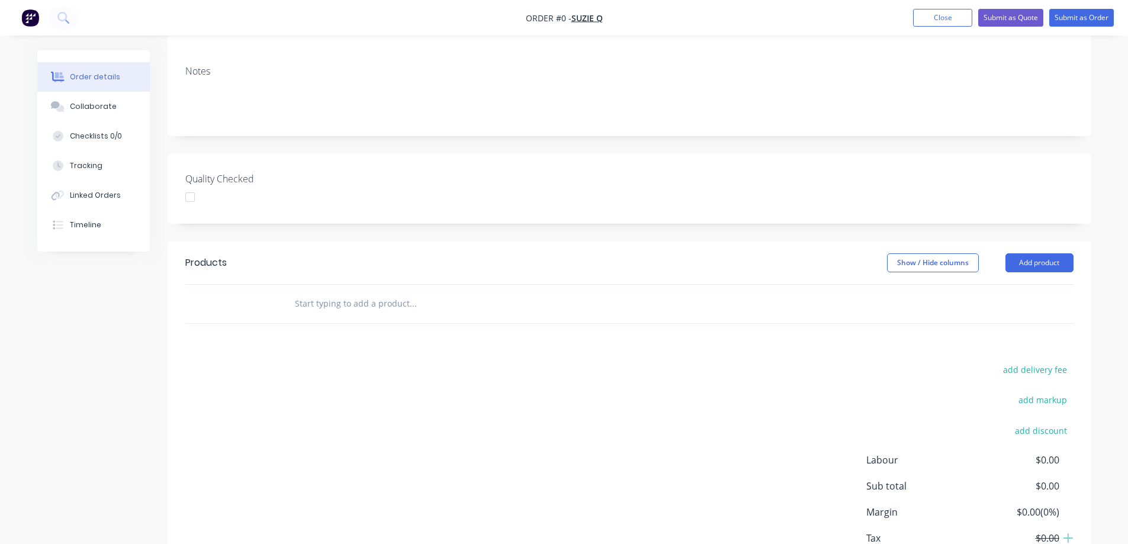
scroll to position [141, 0]
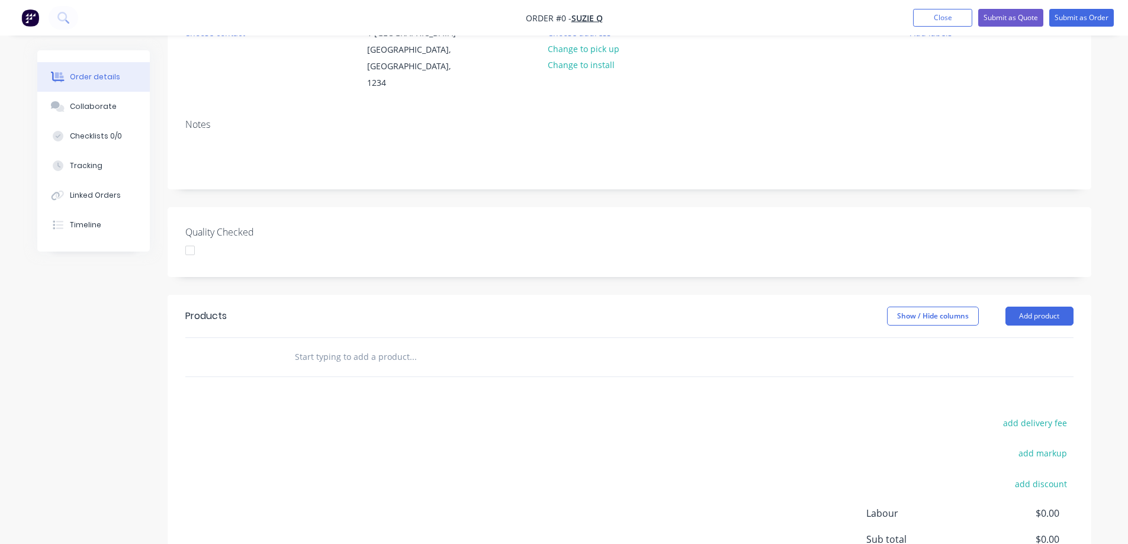
click at [349, 345] on input "text" at bounding box center [412, 357] width 237 height 24
click at [1040, 307] on button "Add product" at bounding box center [1039, 316] width 68 height 19
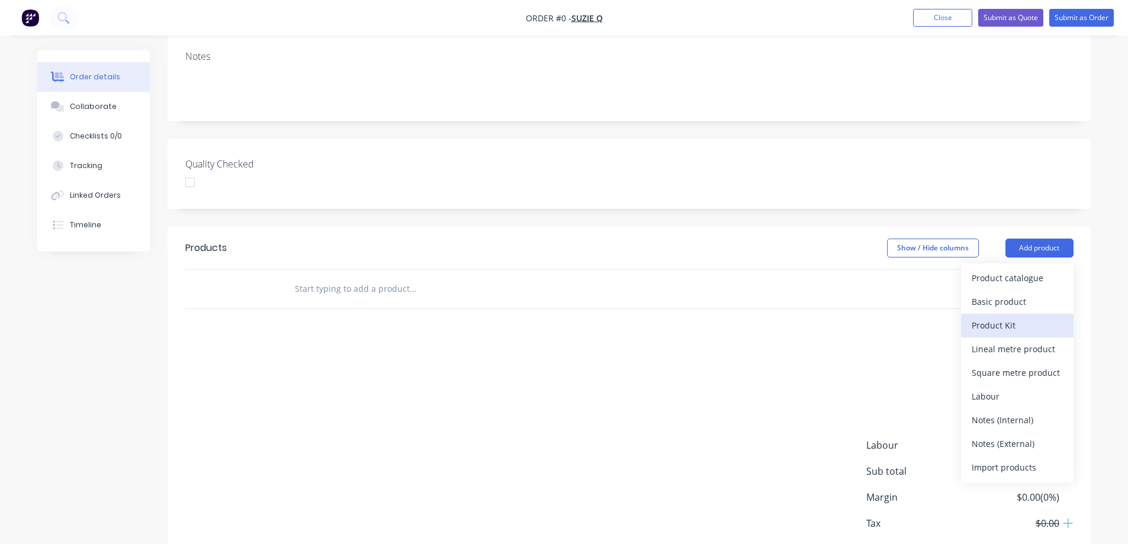
scroll to position [237, 0]
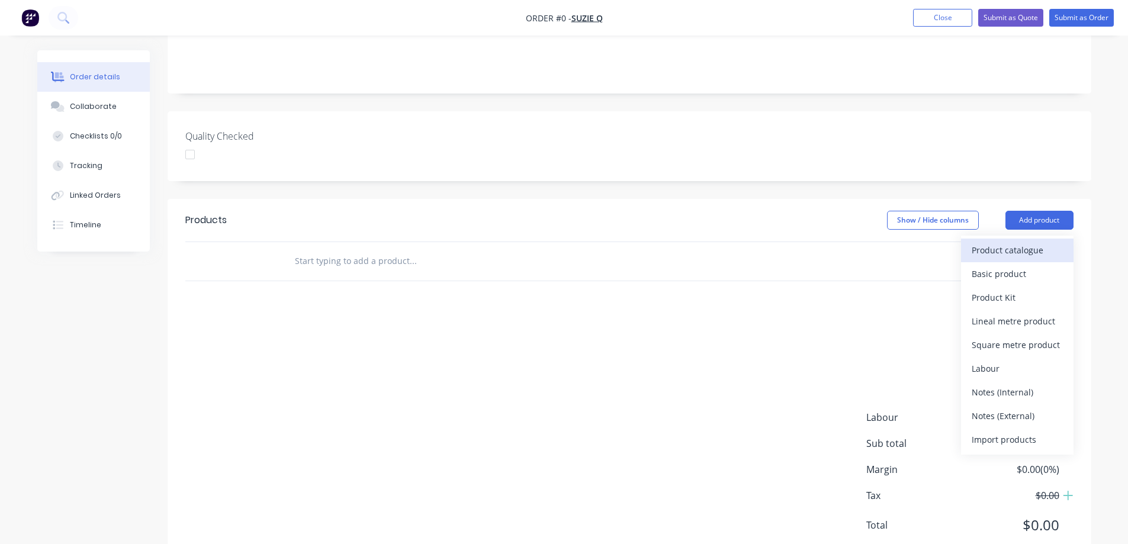
click at [1035, 242] on div "Product catalogue" at bounding box center [1016, 250] width 91 height 17
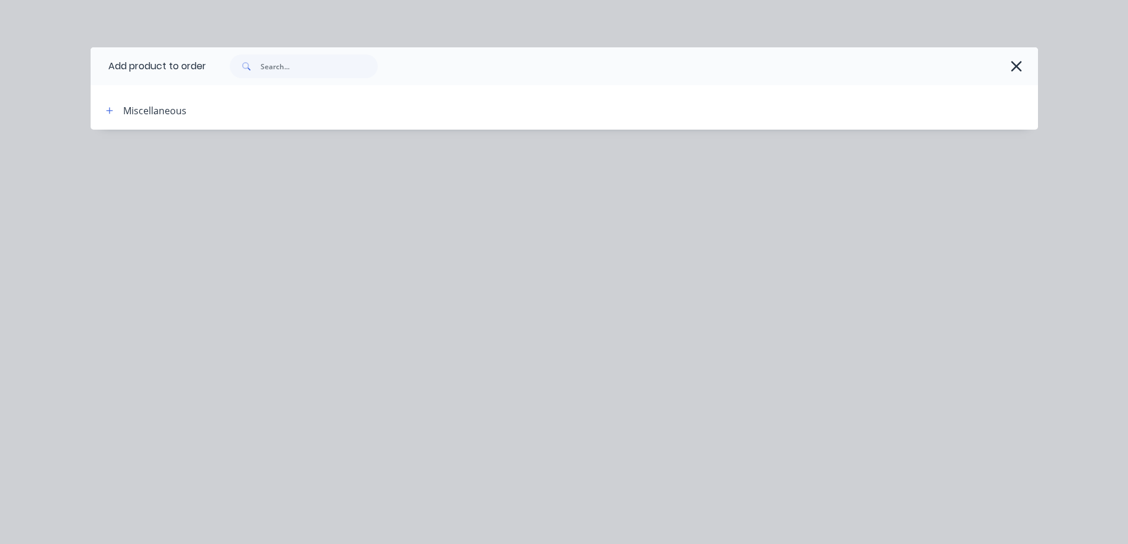
click at [233, 112] on div "Miscellaneous" at bounding box center [196, 110] width 201 height 15
click at [124, 112] on div "Miscellaneous" at bounding box center [154, 111] width 63 height 14
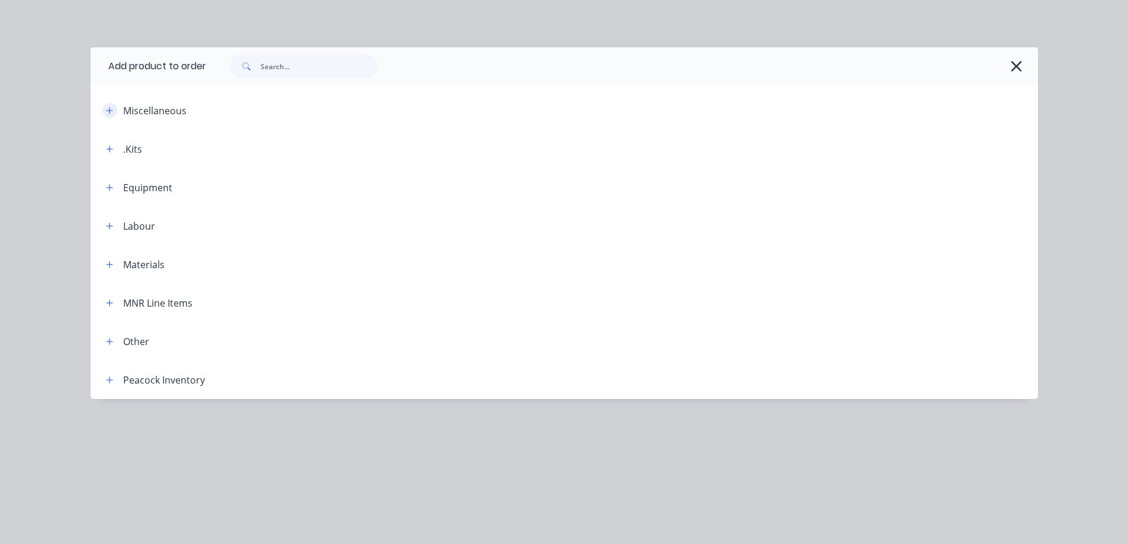
click at [110, 110] on icon "button" at bounding box center [109, 110] width 7 height 7
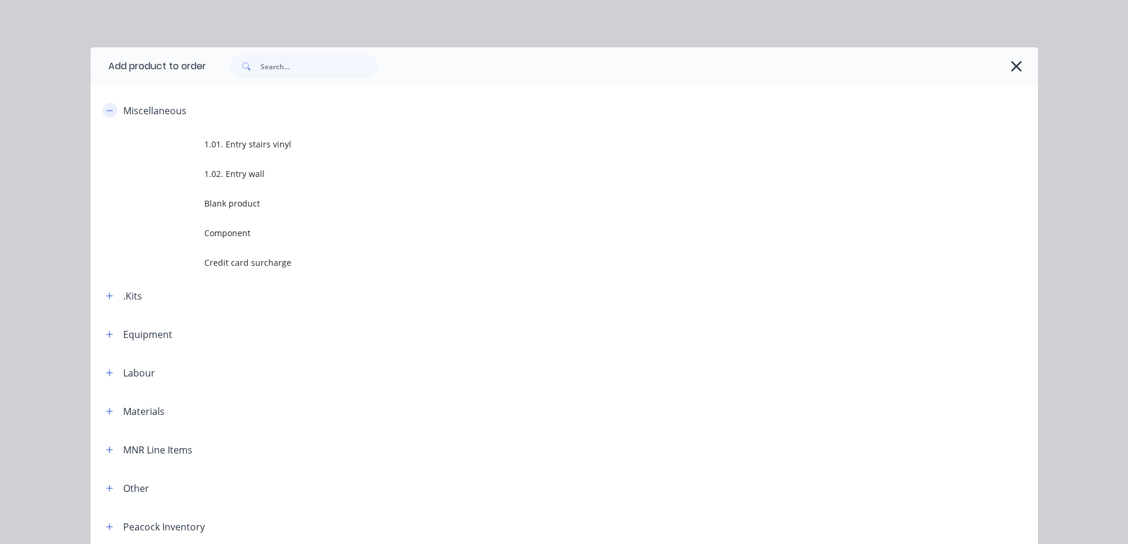
click at [110, 110] on button "button" at bounding box center [109, 110] width 15 height 15
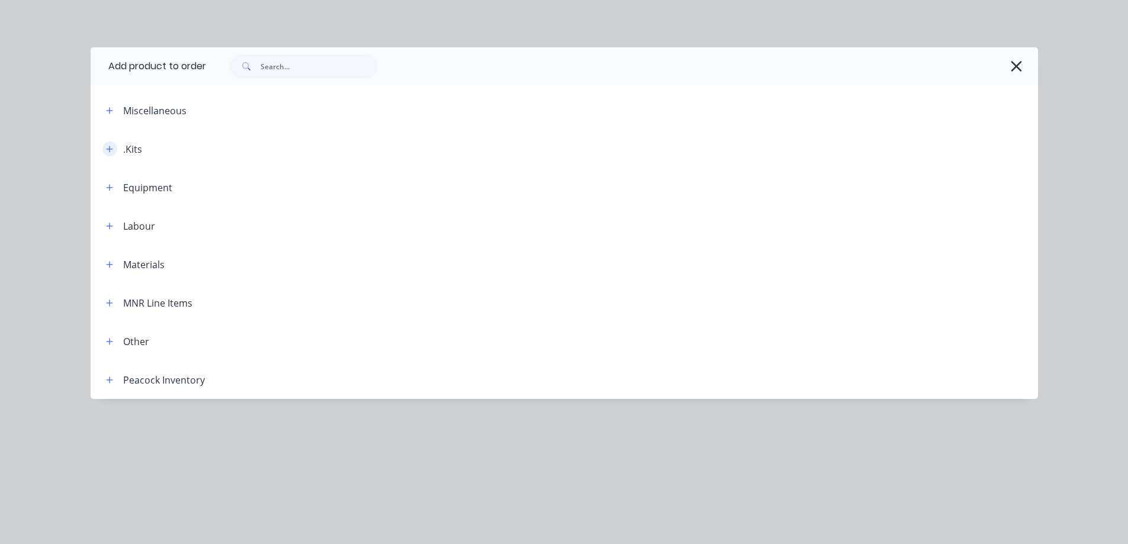
click at [110, 155] on button "button" at bounding box center [109, 148] width 15 height 15
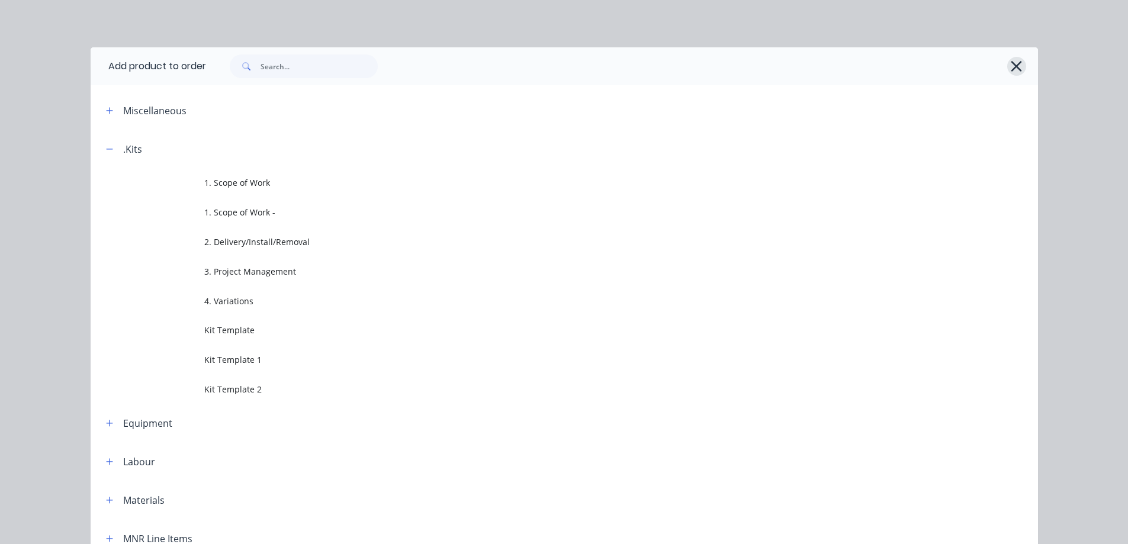
click at [1011, 62] on icon "button" at bounding box center [1016, 66] width 12 height 17
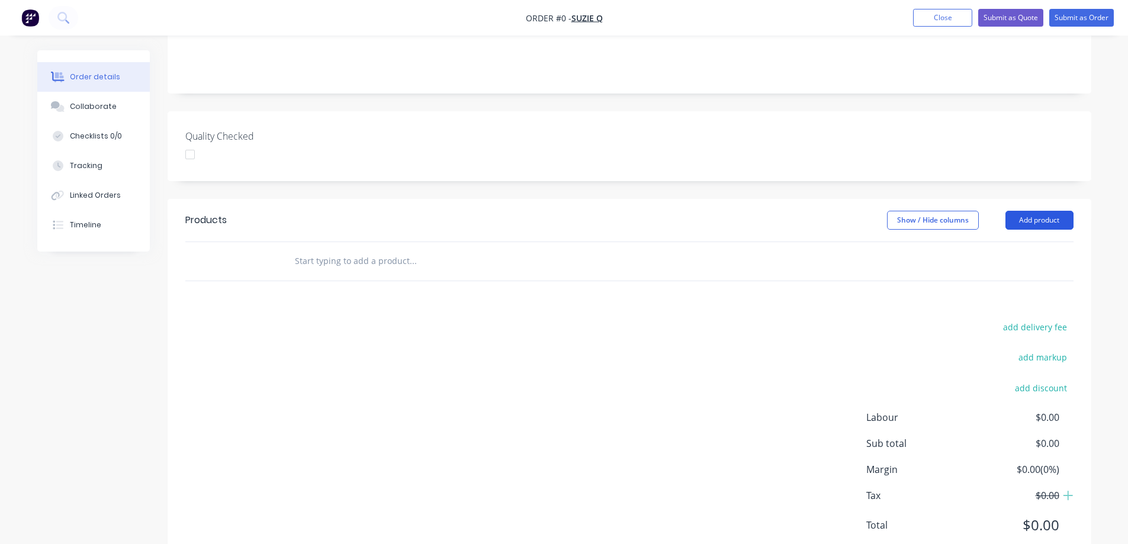
click at [1042, 211] on button "Add product" at bounding box center [1039, 220] width 68 height 19
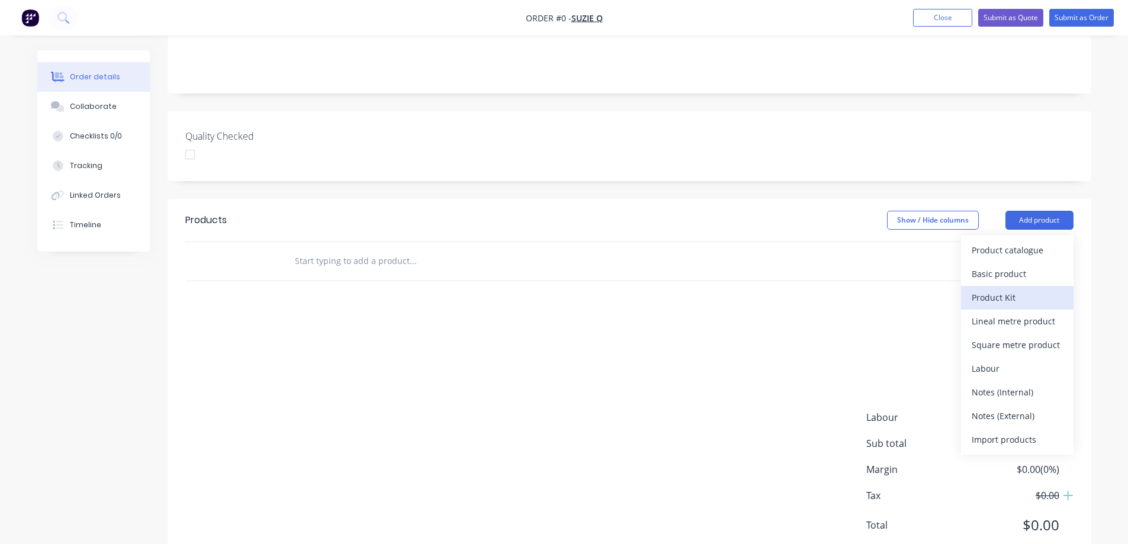
click at [1037, 289] on div "Product Kit" at bounding box center [1016, 297] width 91 height 17
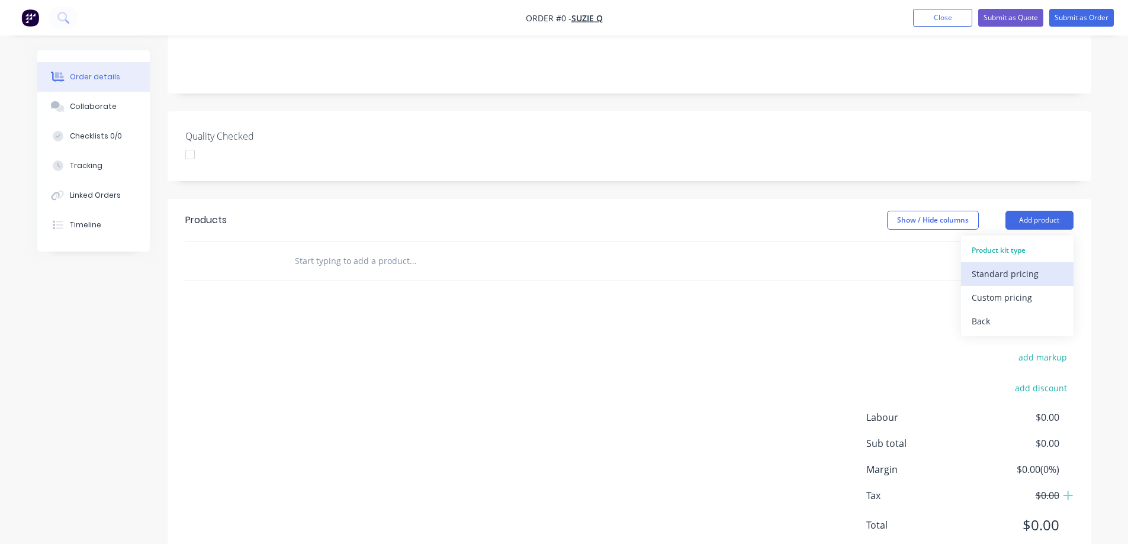
click at [1028, 265] on div "Standard pricing" at bounding box center [1016, 273] width 91 height 17
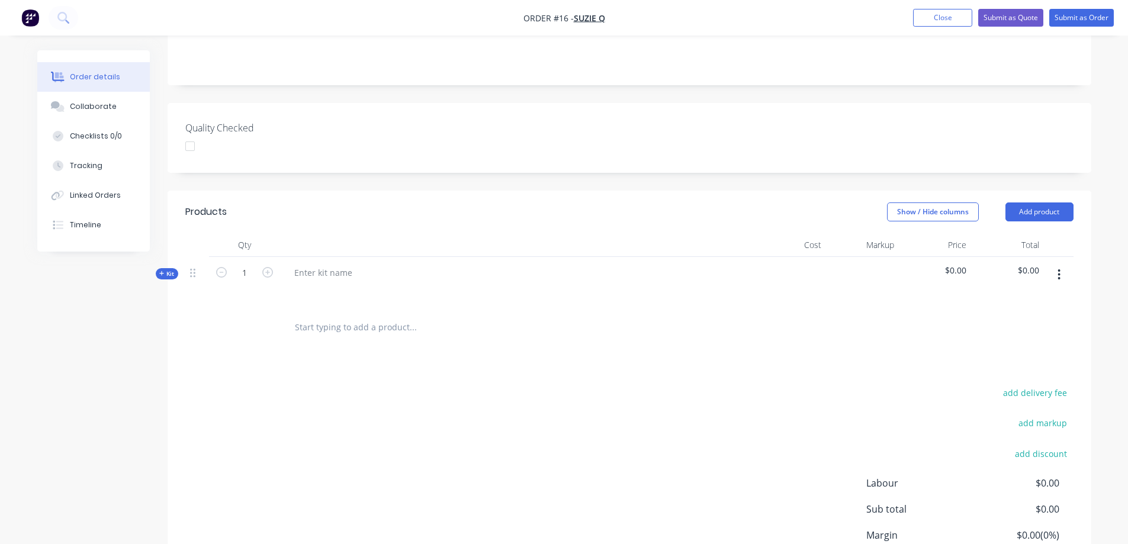
scroll to position [333, 0]
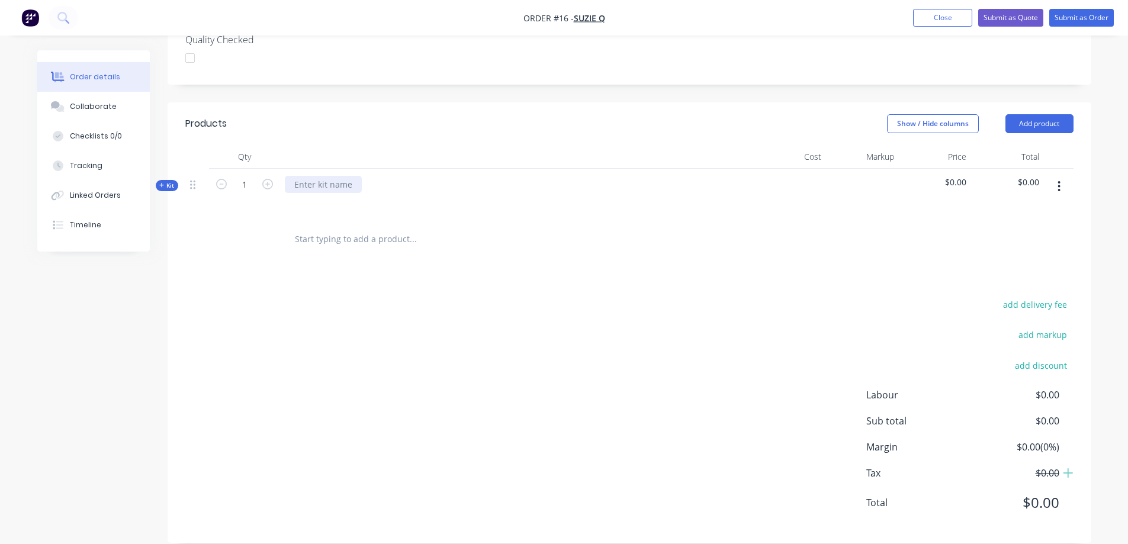
drag, startPoint x: 354, startPoint y: 163, endPoint x: 299, endPoint y: 170, distance: 55.5
click at [353, 176] on div at bounding box center [323, 184] width 77 height 17
click at [289, 176] on div at bounding box center [323, 184] width 77 height 17
drag, startPoint x: 289, startPoint y: 169, endPoint x: 308, endPoint y: 170, distance: 19.0
click at [297, 176] on div at bounding box center [323, 184] width 77 height 17
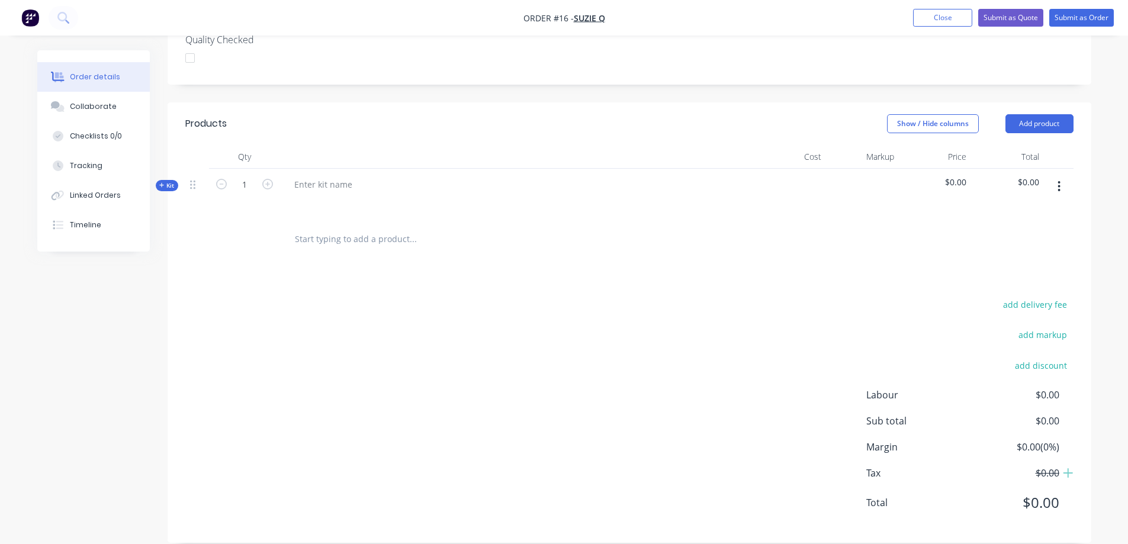
click at [165, 181] on span "Kit" at bounding box center [166, 185] width 15 height 9
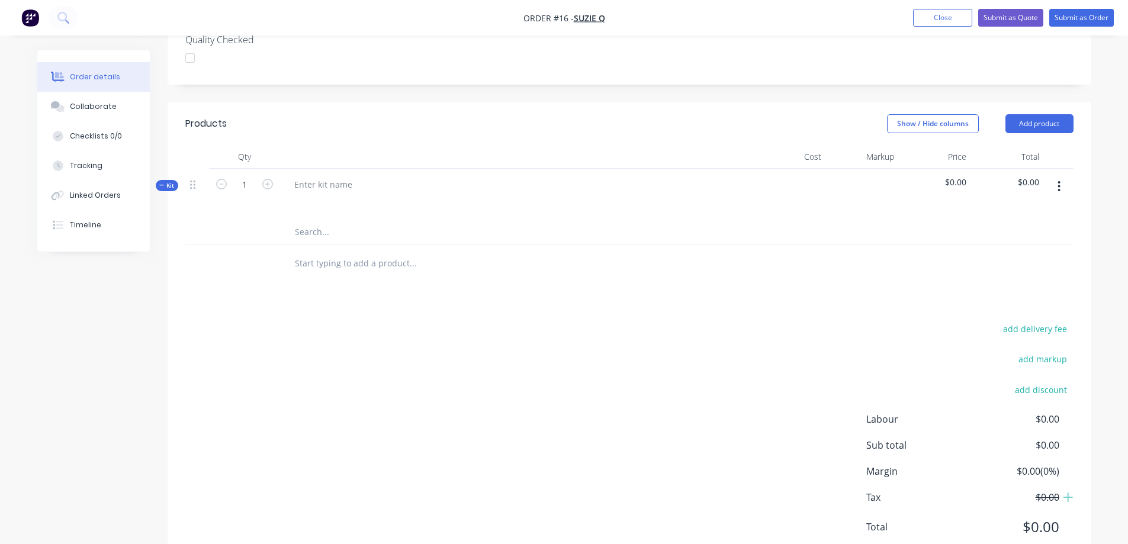
click at [163, 182] on icon at bounding box center [161, 185] width 5 height 6
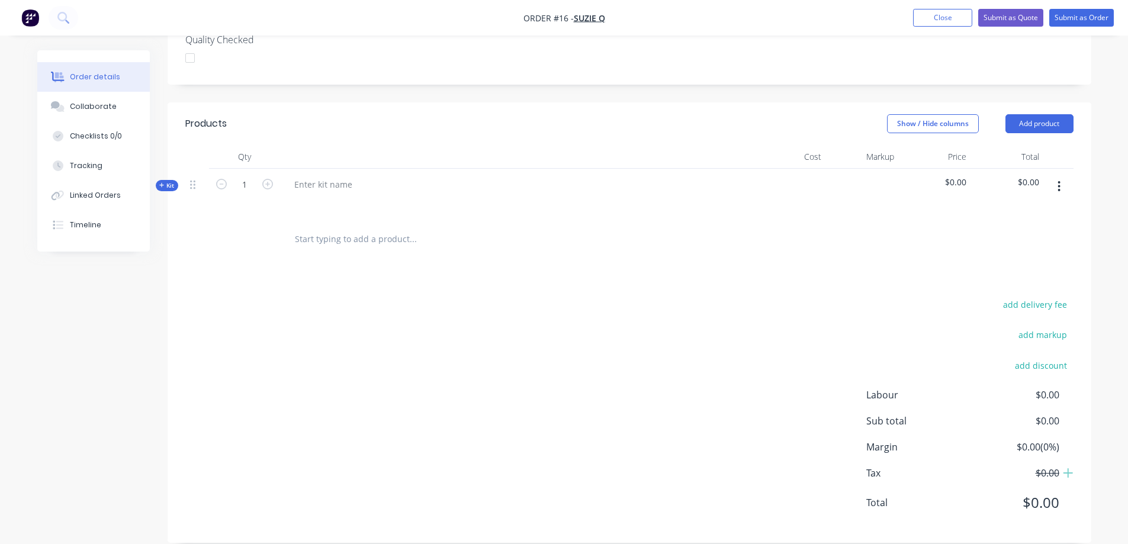
click at [1068, 176] on button "button" at bounding box center [1059, 186] width 28 height 21
click at [999, 304] on div "Delete" at bounding box center [1016, 312] width 91 height 17
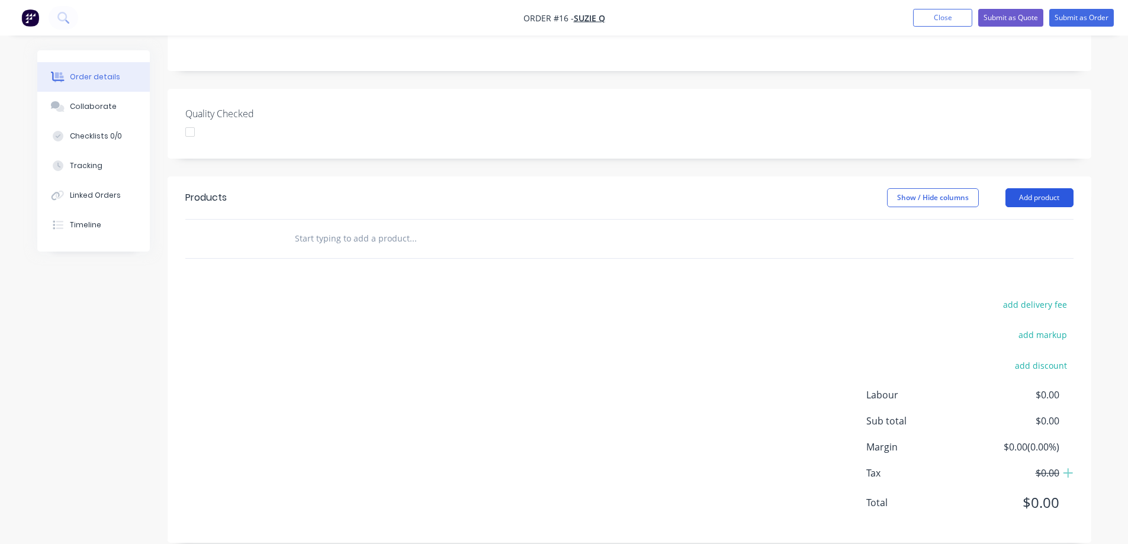
click at [1040, 188] on button "Add product" at bounding box center [1039, 197] width 68 height 19
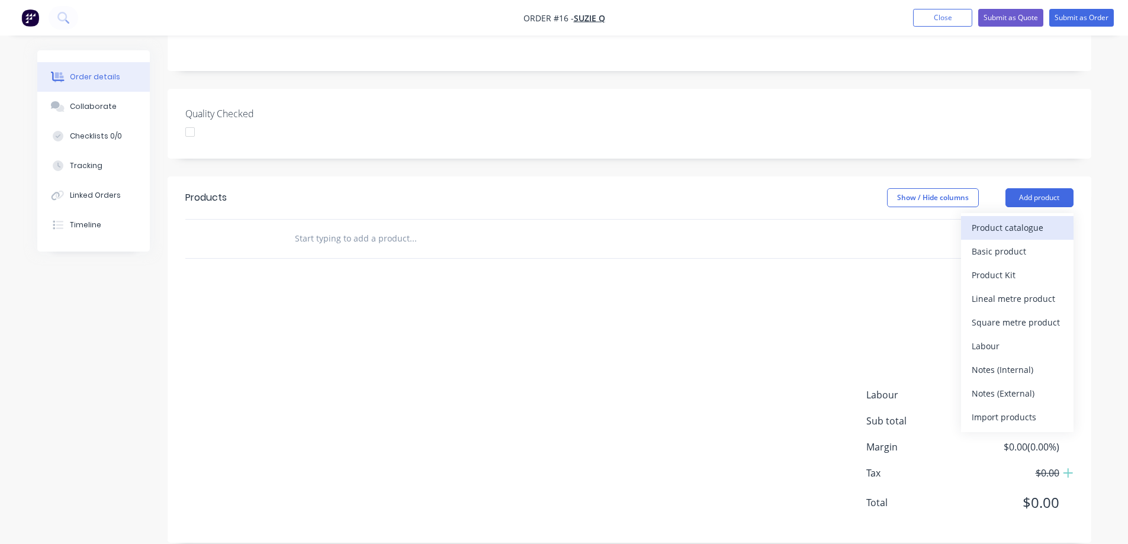
click at [1036, 219] on div "Product catalogue" at bounding box center [1016, 227] width 91 height 17
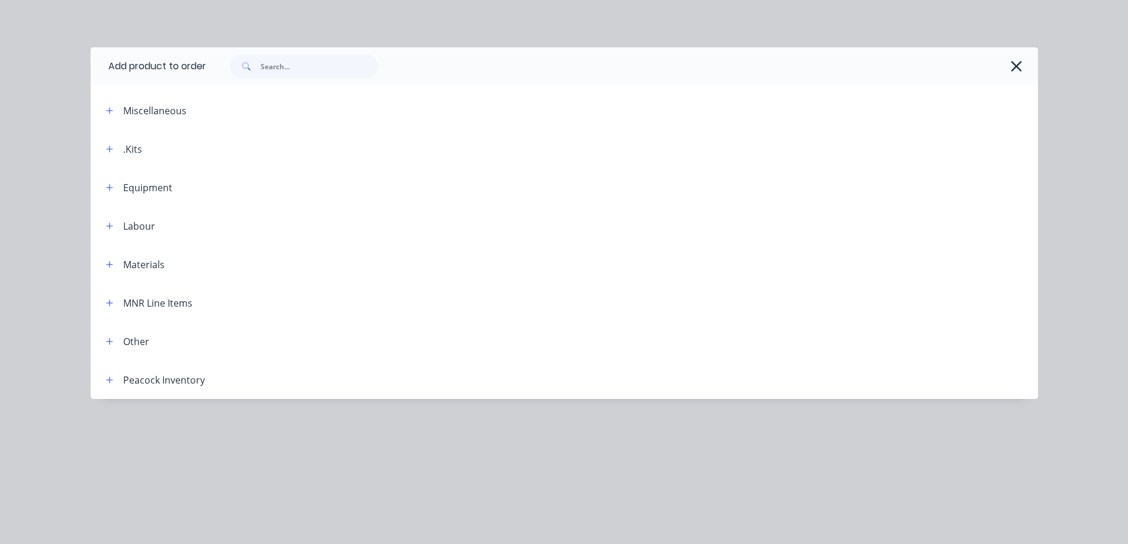
click at [1006, 69] on div at bounding box center [616, 66] width 820 height 24
click at [1017, 72] on icon "button" at bounding box center [1016, 66] width 12 height 17
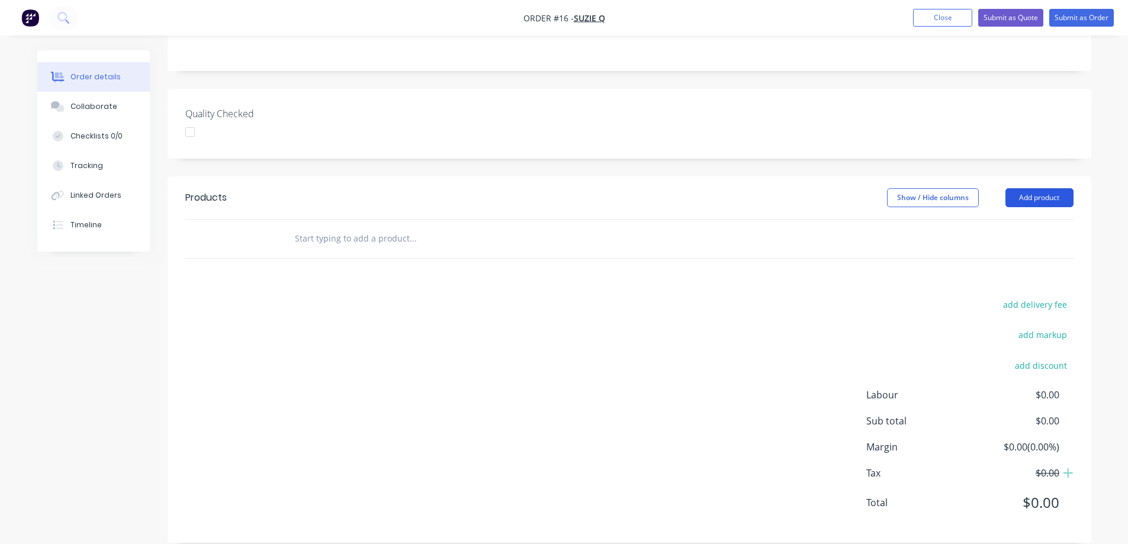
click at [1051, 188] on button "Add product" at bounding box center [1039, 197] width 68 height 19
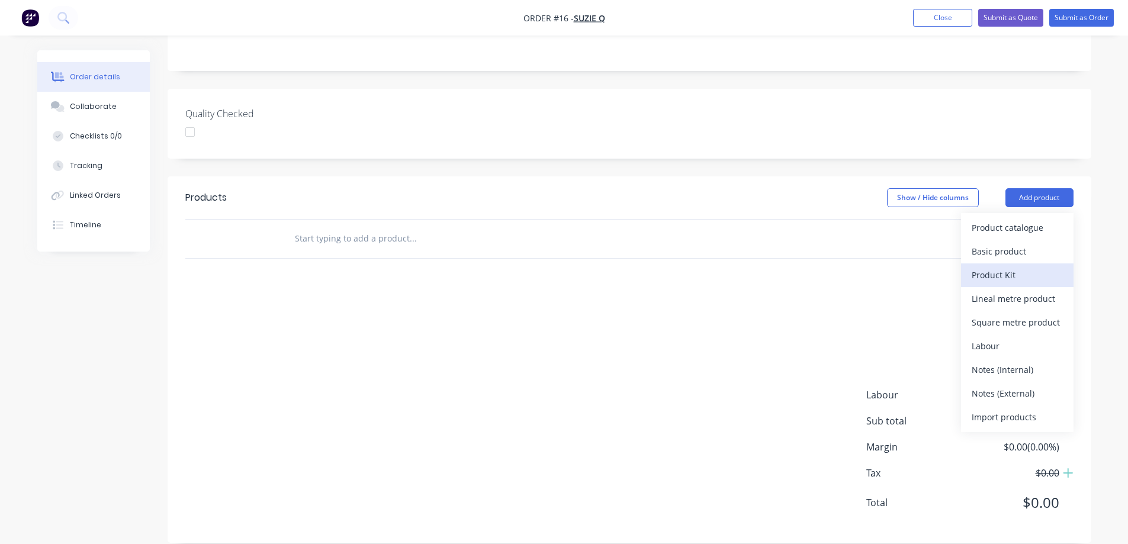
click at [1036, 266] on div "Product Kit" at bounding box center [1016, 274] width 91 height 17
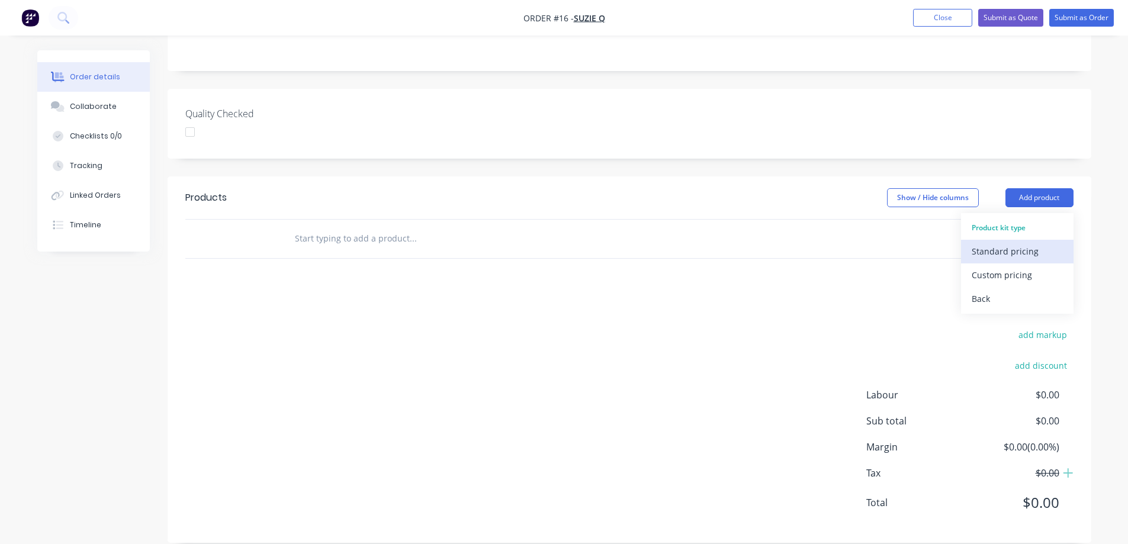
click at [1039, 243] on div "Standard pricing" at bounding box center [1016, 251] width 91 height 17
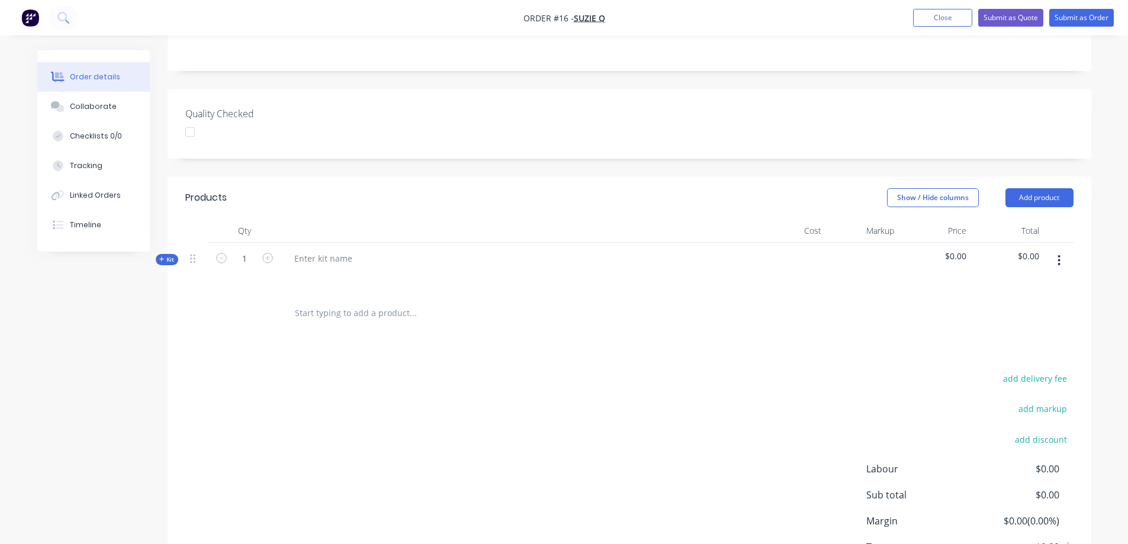
click at [171, 255] on span "Kit" at bounding box center [166, 259] width 15 height 9
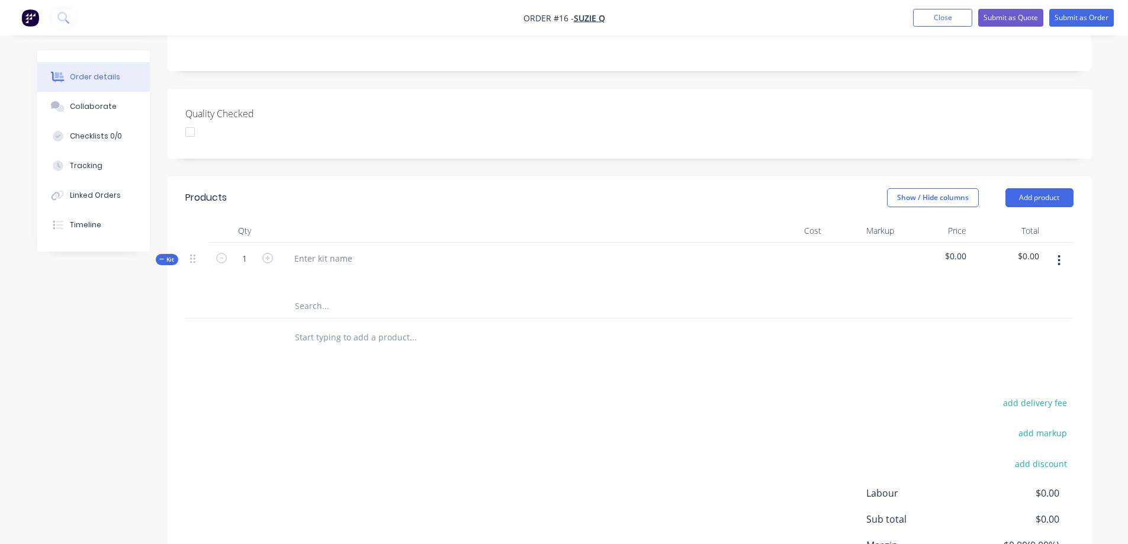
click at [327, 294] on input "text" at bounding box center [412, 306] width 237 height 24
click at [329, 250] on div at bounding box center [323, 258] width 77 height 17
click at [1063, 250] on button "button" at bounding box center [1059, 260] width 28 height 21
click at [1022, 378] on div "Delete" at bounding box center [1016, 386] width 91 height 17
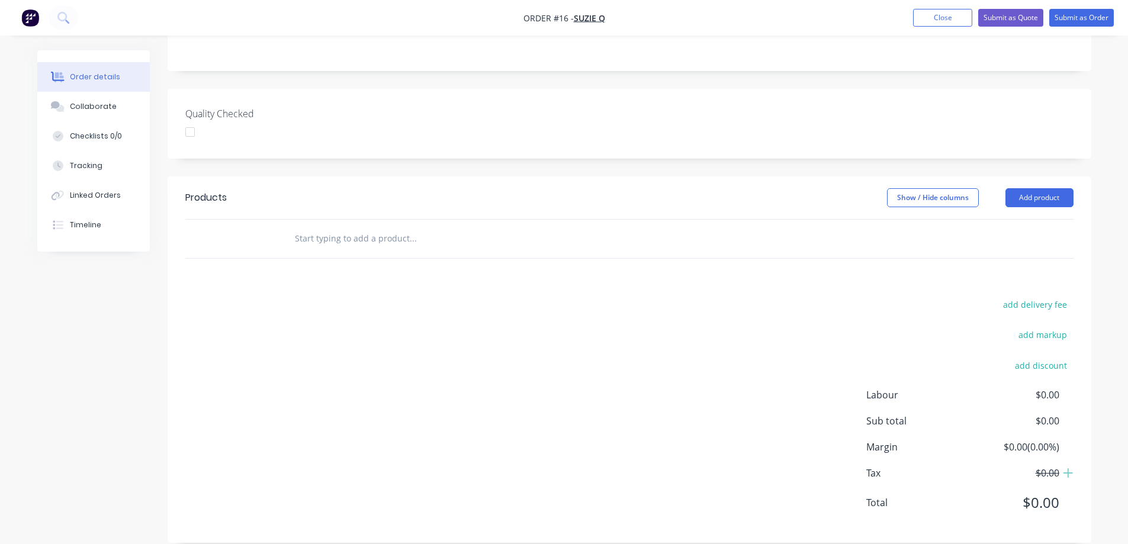
click at [1075, 188] on header "Products Show / Hide columns Add product" at bounding box center [630, 197] width 924 height 43
click at [1046, 188] on button "Add product" at bounding box center [1039, 197] width 68 height 19
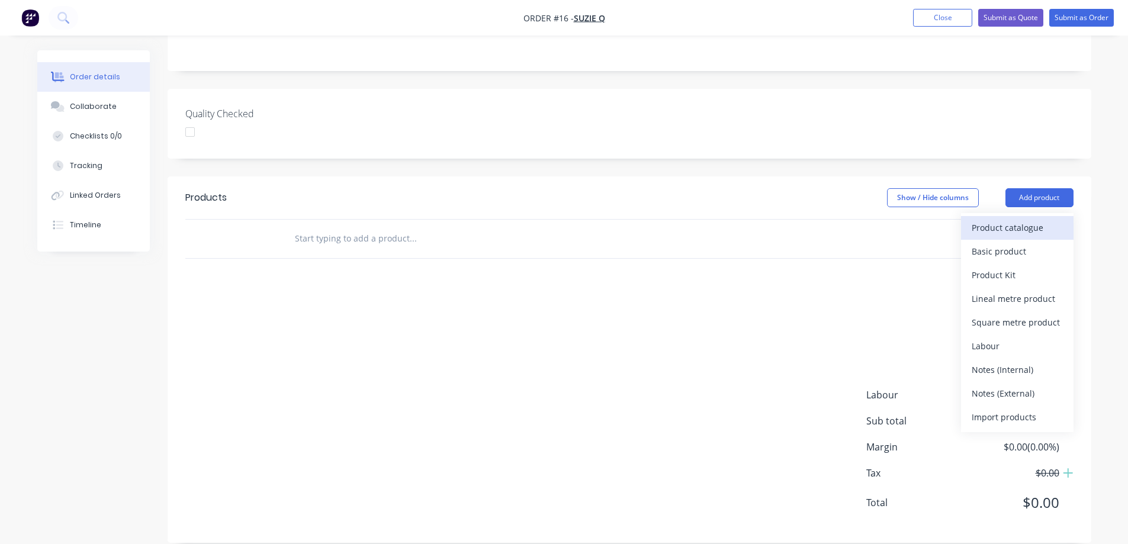
click at [1027, 219] on div "Product catalogue" at bounding box center [1016, 227] width 91 height 17
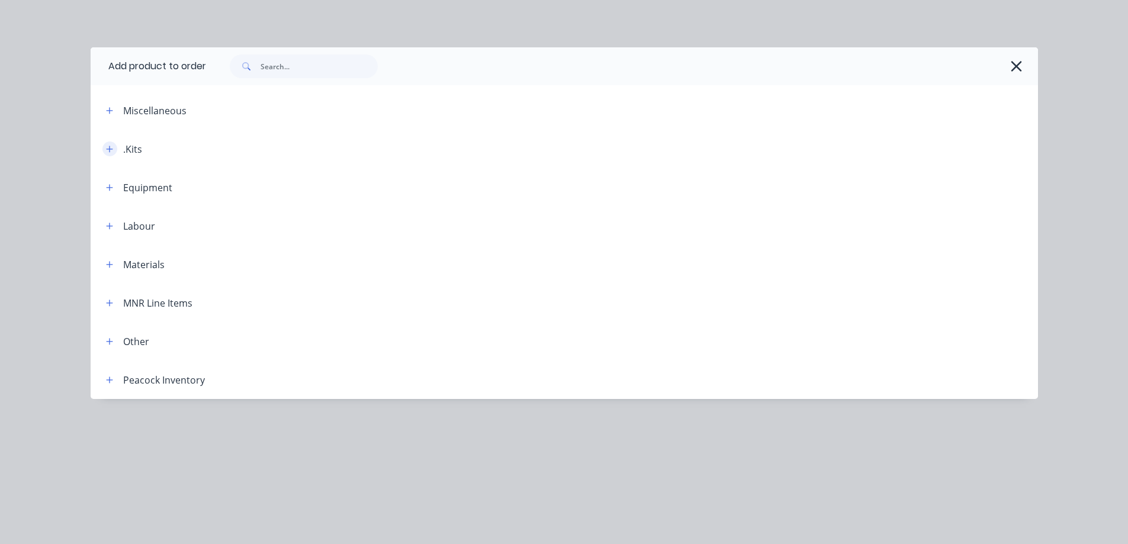
drag, startPoint x: 101, startPoint y: 147, endPoint x: 115, endPoint y: 150, distance: 14.4
click at [101, 148] on div ".Kits" at bounding box center [119, 148] width 46 height 15
click at [115, 151] on button "button" at bounding box center [109, 148] width 15 height 15
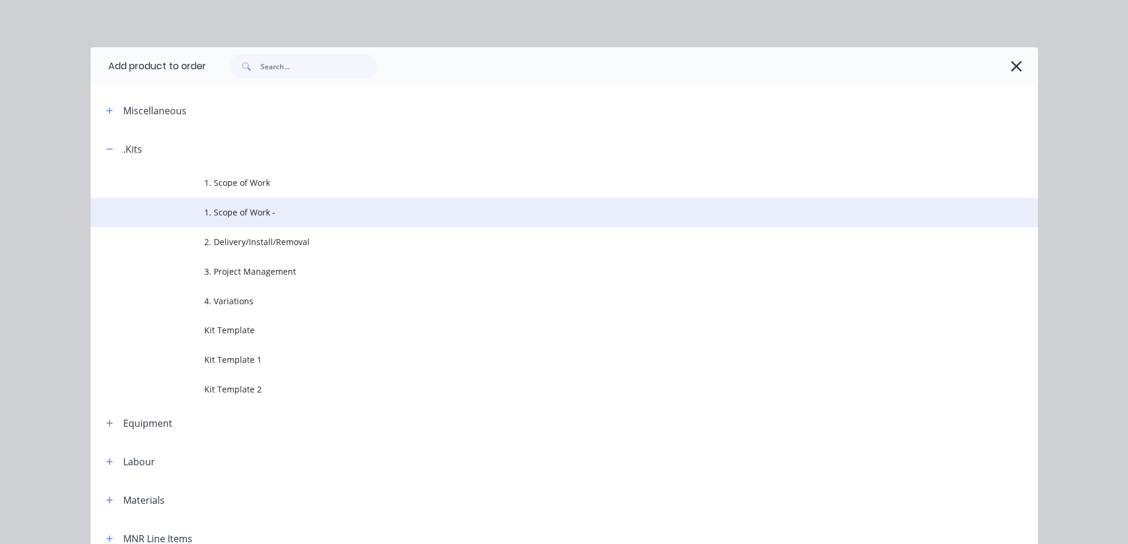
click at [369, 204] on td "1. Scope of Work -" at bounding box center [621, 213] width 834 height 30
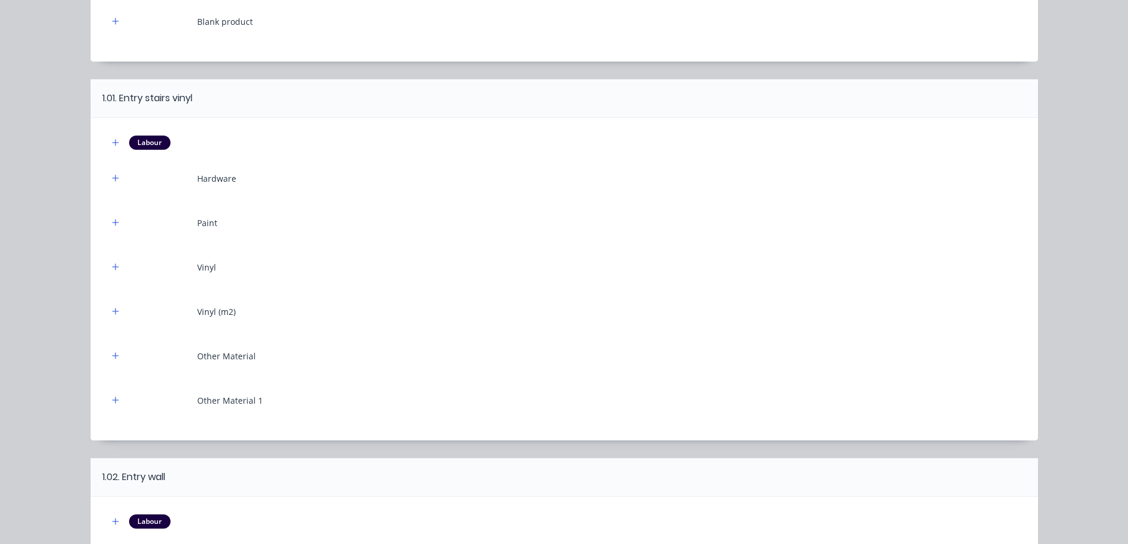
scroll to position [378, 0]
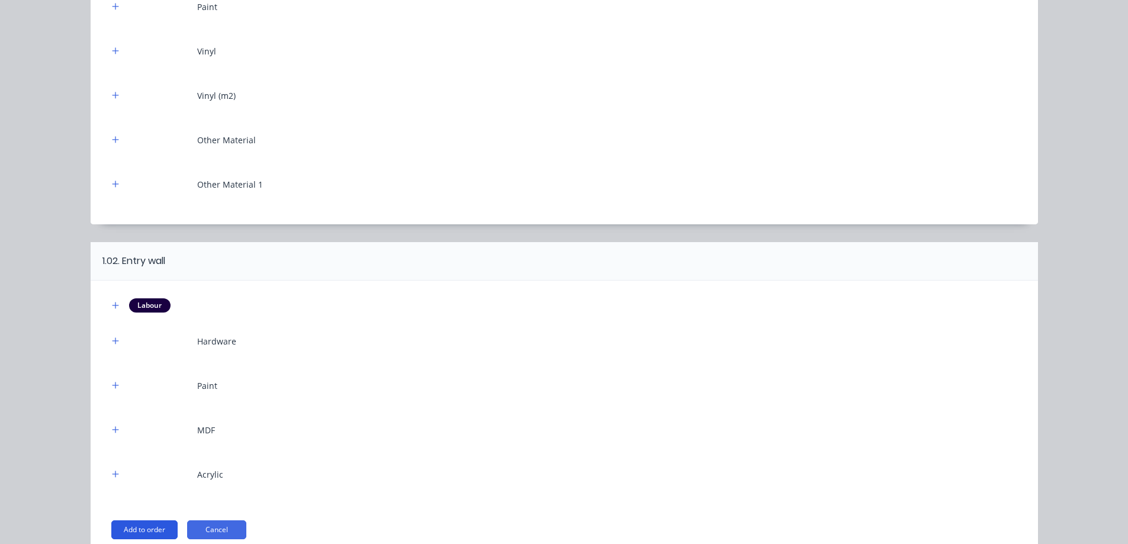
click at [133, 528] on button "Add to order" at bounding box center [144, 529] width 66 height 19
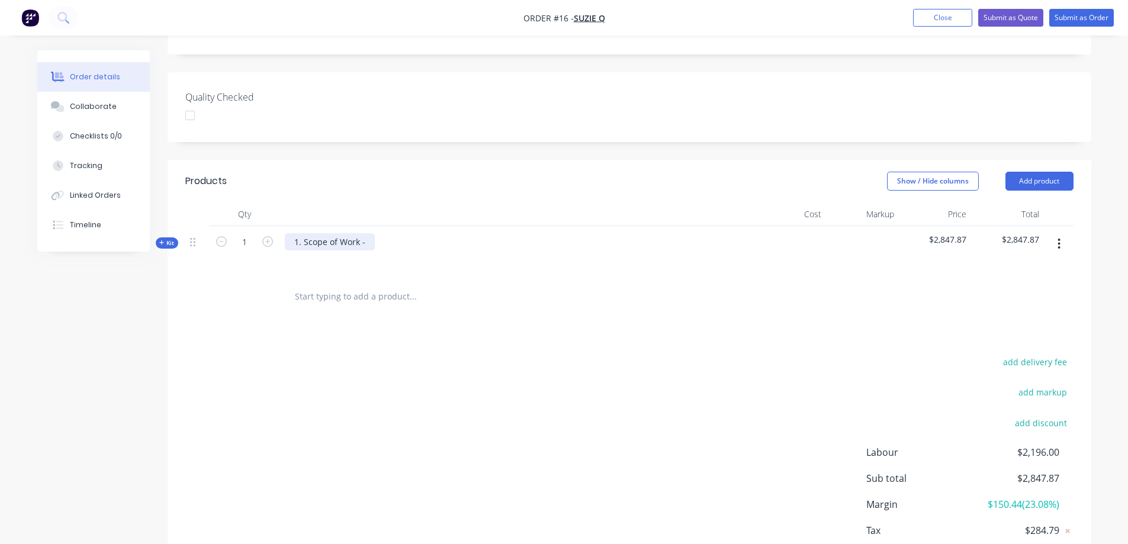
click at [337, 233] on div "1. Scope of Work -" at bounding box center [330, 241] width 90 height 17
click at [161, 240] on icon at bounding box center [161, 243] width 5 height 6
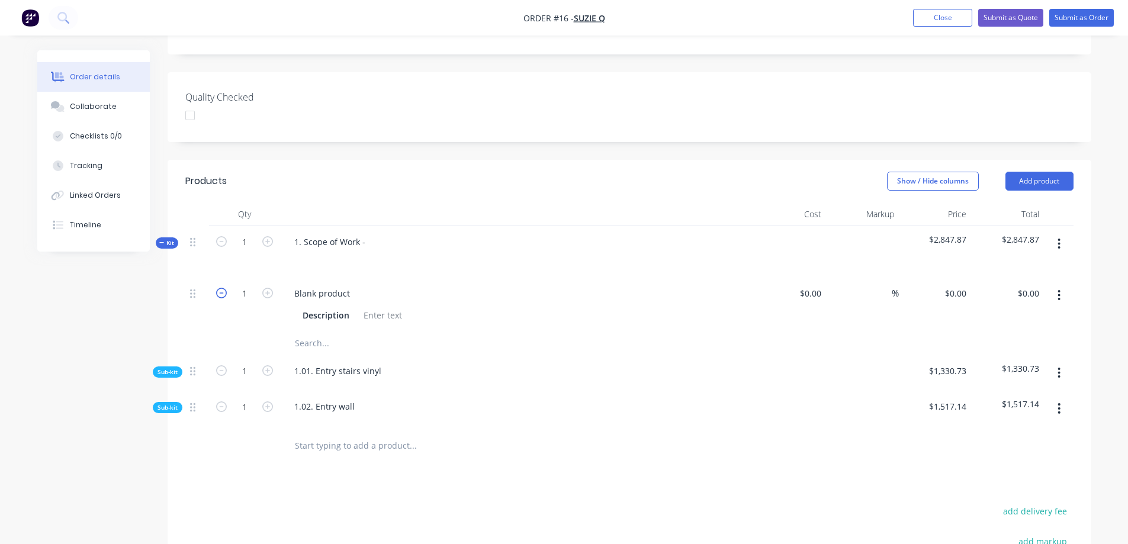
click at [221, 288] on icon "button" at bounding box center [221, 293] width 11 height 11
type input "0"
click at [221, 288] on icon "button" at bounding box center [221, 293] width 11 height 11
click at [170, 239] on span "Kit" at bounding box center [166, 243] width 15 height 9
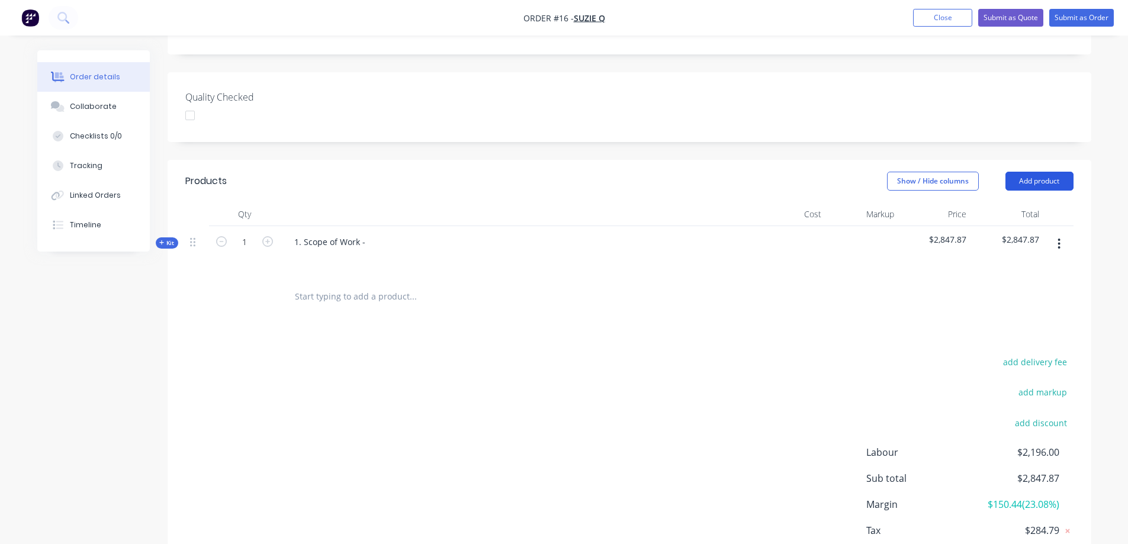
click at [1057, 172] on button "Add product" at bounding box center [1039, 181] width 68 height 19
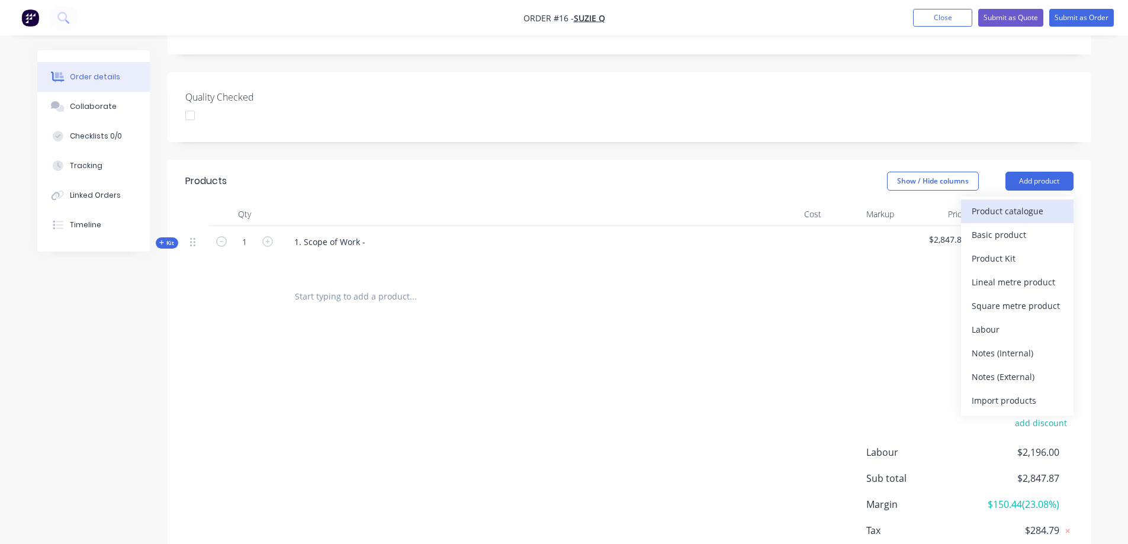
click at [1021, 202] on div "Product catalogue" at bounding box center [1016, 210] width 91 height 17
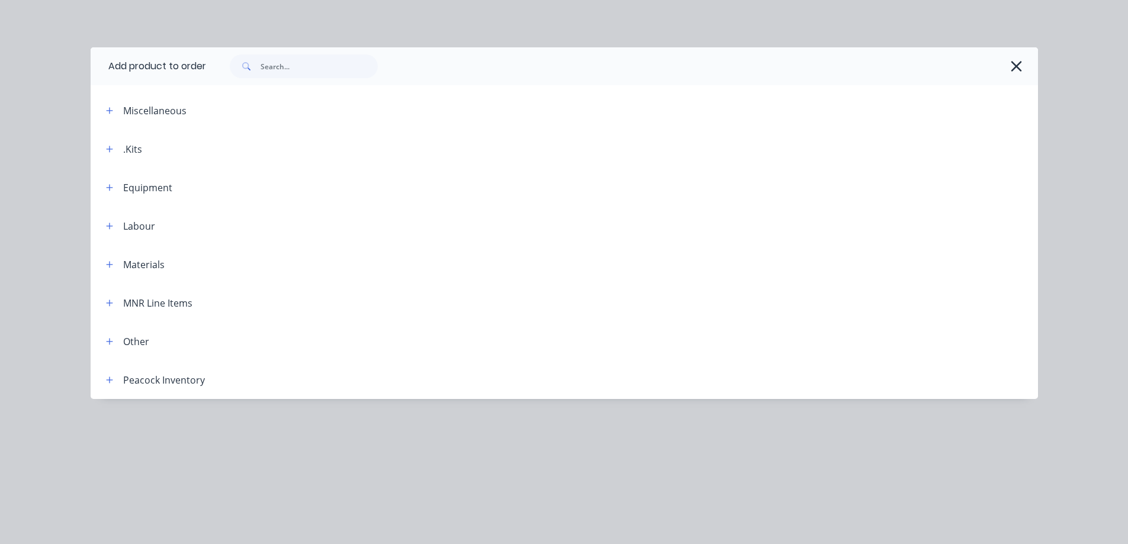
click at [118, 145] on div ".Kits" at bounding box center [119, 148] width 46 height 15
click at [94, 150] on header ".Kits" at bounding box center [564, 149] width 947 height 38
click at [111, 150] on icon "button" at bounding box center [109, 149] width 7 height 8
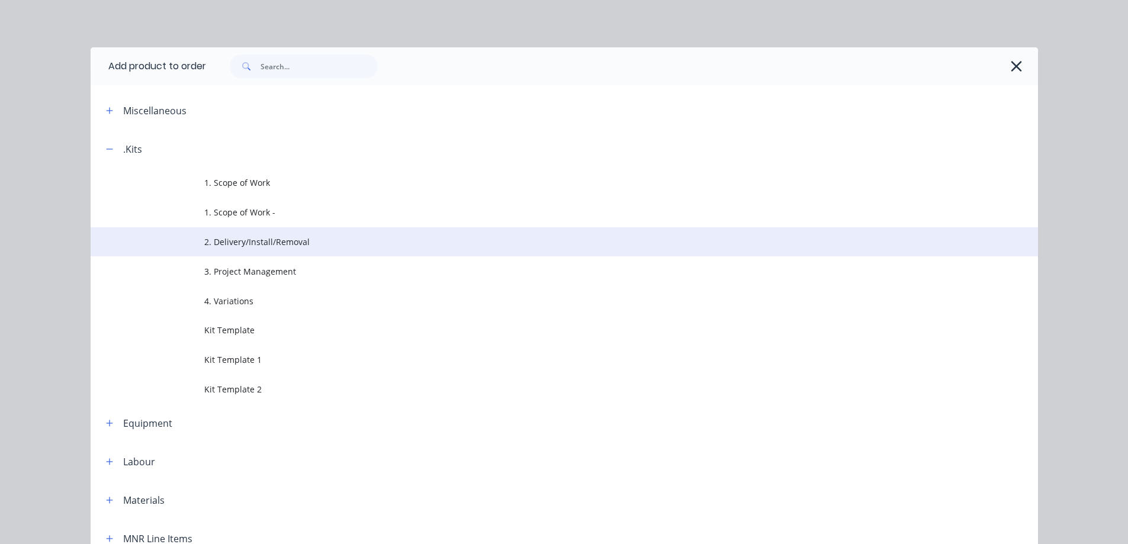
click at [361, 246] on span "2. Delivery/Install/Removal" at bounding box center [537, 242] width 667 height 12
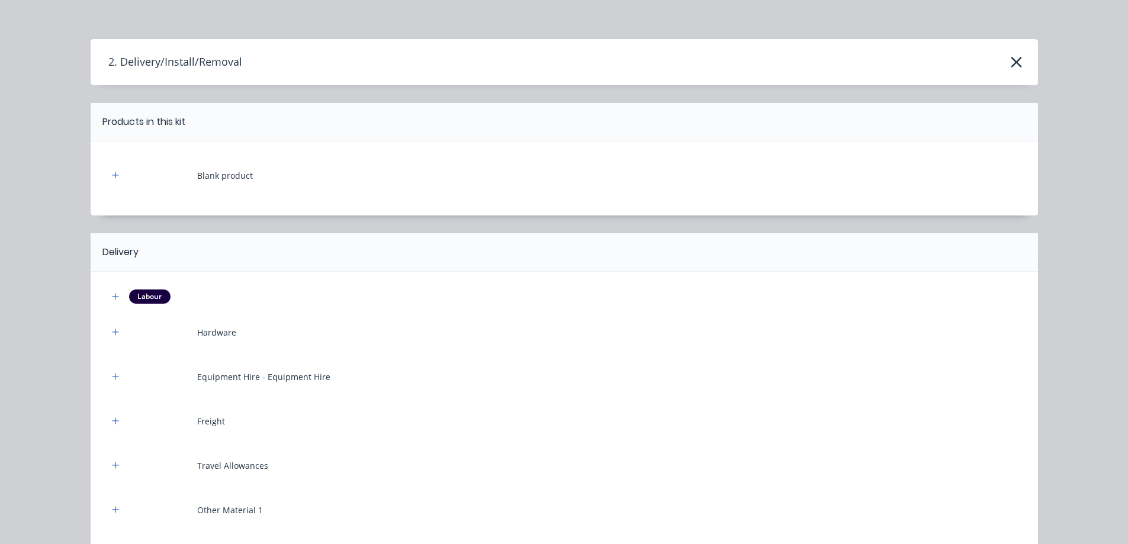
scroll to position [304, 0]
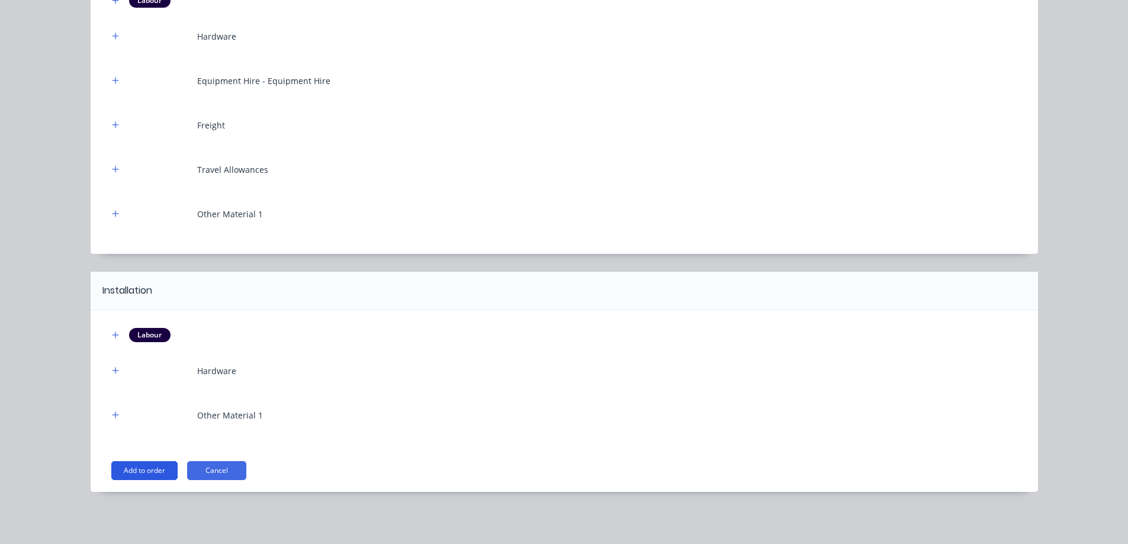
click at [147, 471] on button "Add to order" at bounding box center [144, 470] width 66 height 19
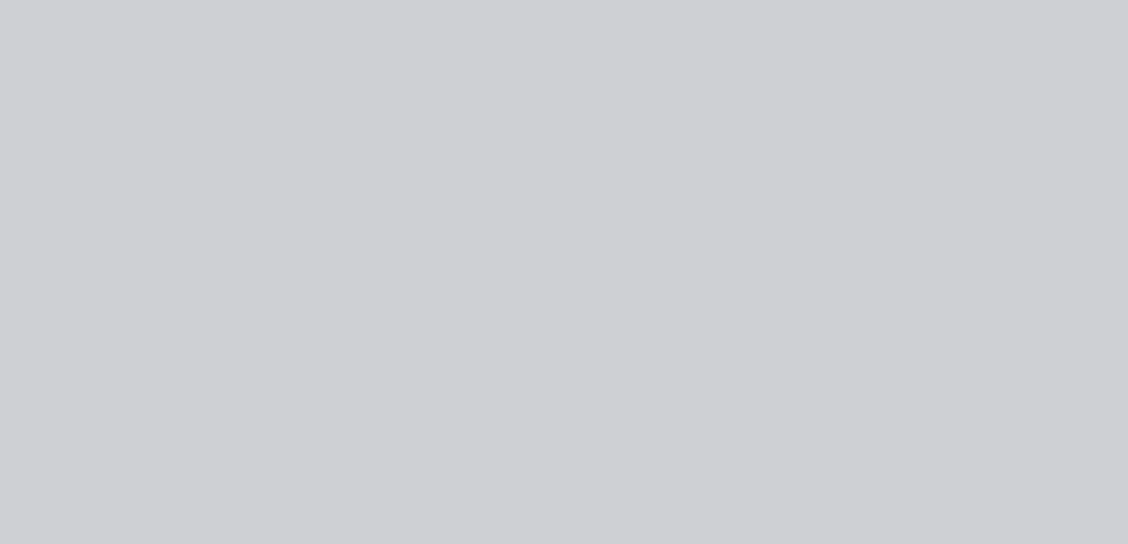
scroll to position [0, 0]
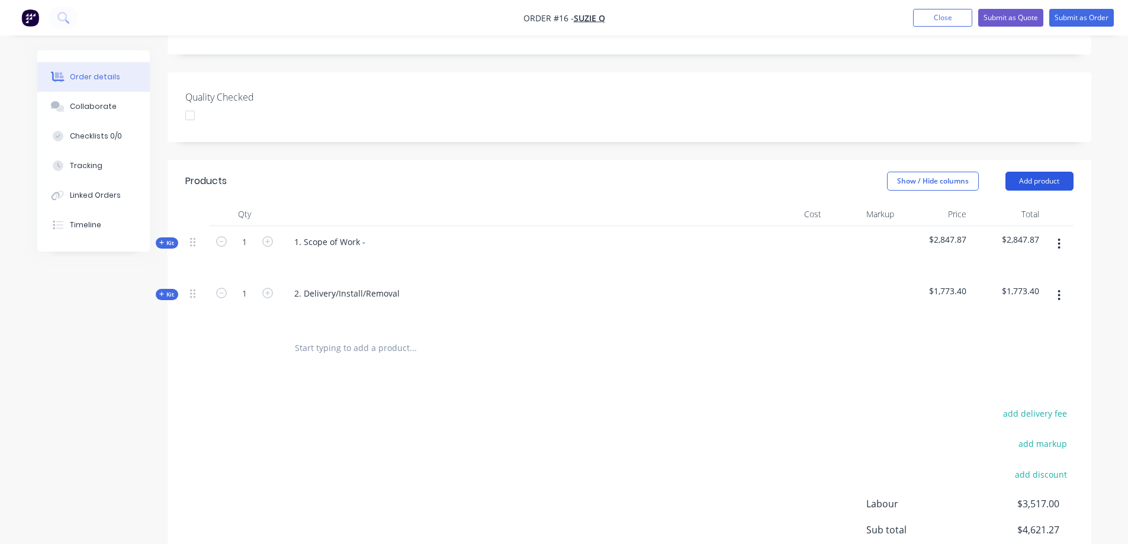
click at [1039, 172] on button "Add product" at bounding box center [1039, 181] width 68 height 19
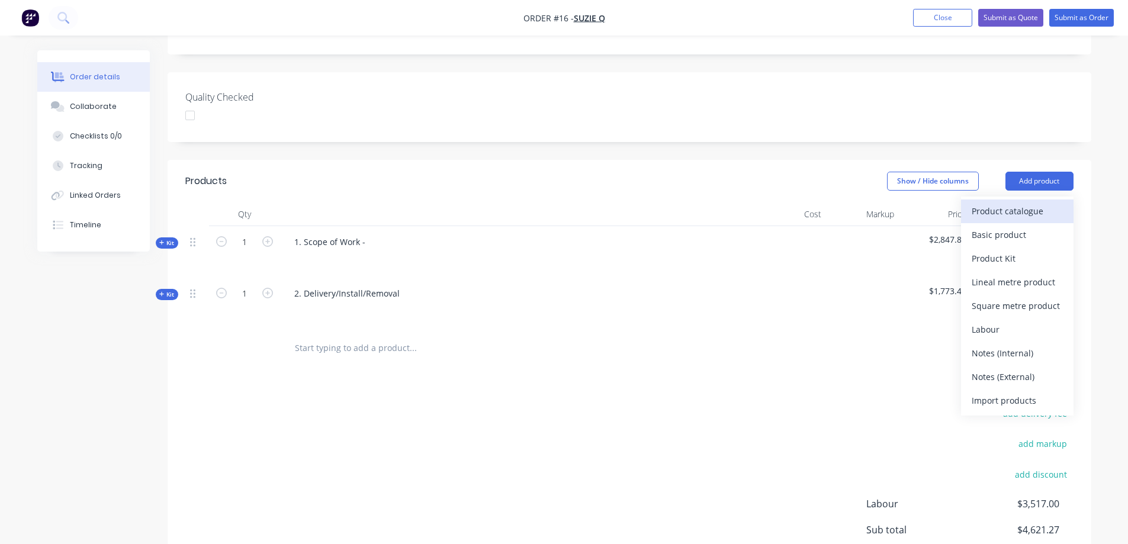
click at [1043, 202] on div "Product catalogue" at bounding box center [1016, 210] width 91 height 17
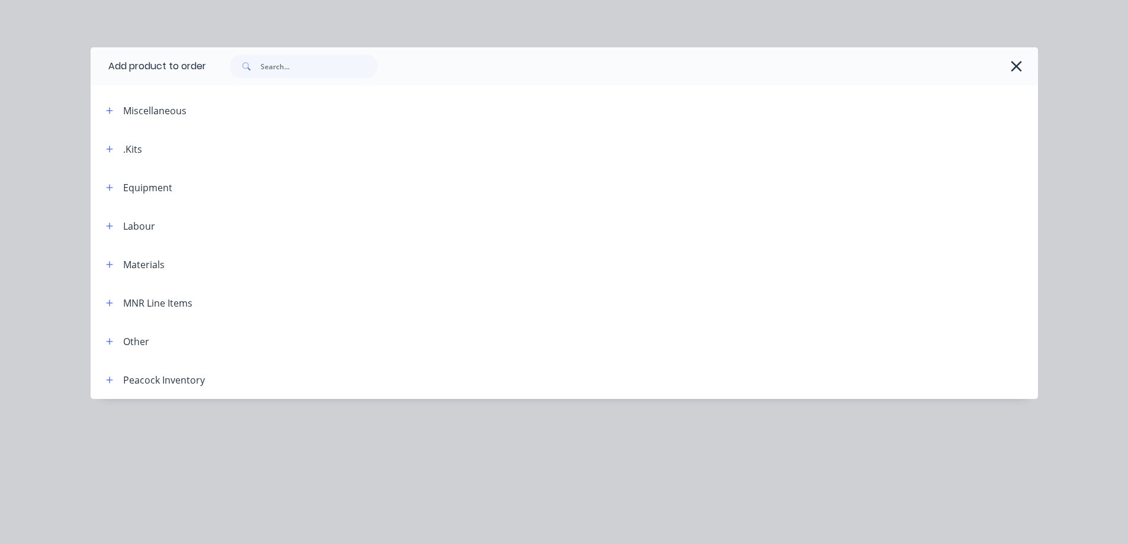
click at [115, 155] on span at bounding box center [109, 148] width 15 height 15
click at [109, 155] on button "button" at bounding box center [109, 148] width 15 height 15
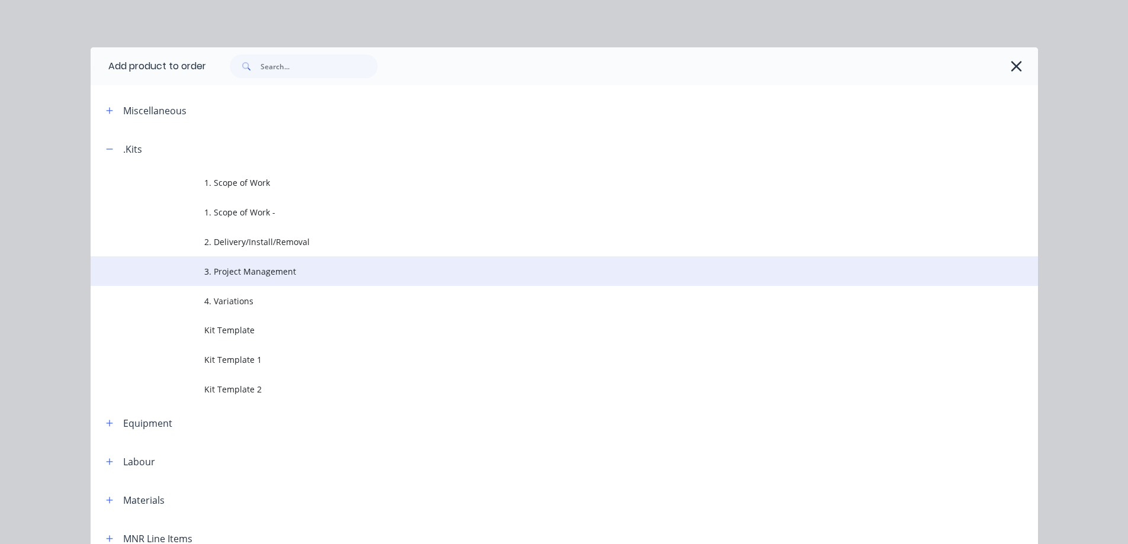
click at [436, 273] on span "3. Project Management" at bounding box center [537, 271] width 667 height 12
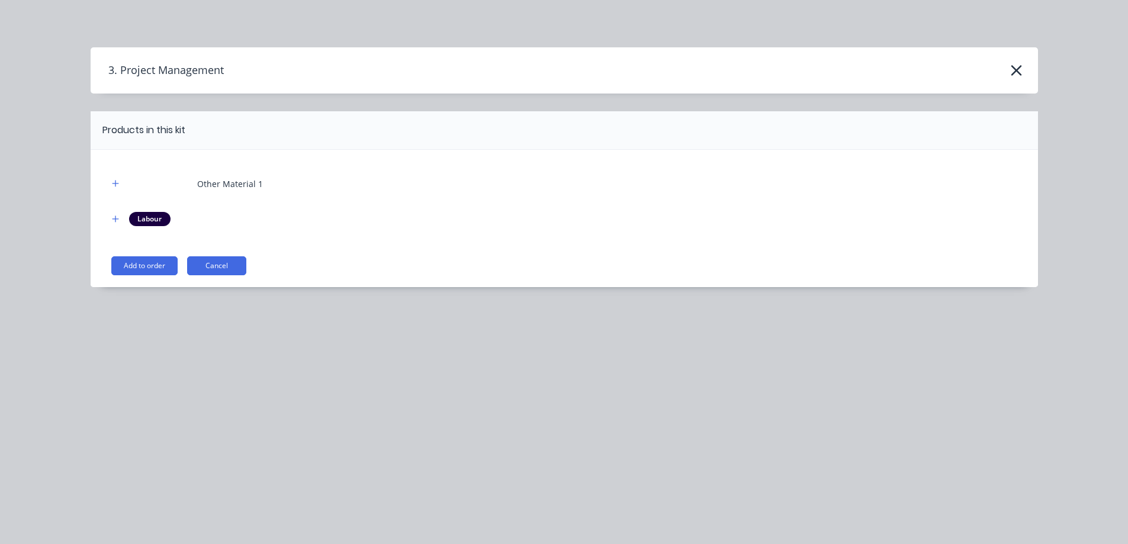
click at [163, 265] on button "Add to order" at bounding box center [144, 265] width 66 height 19
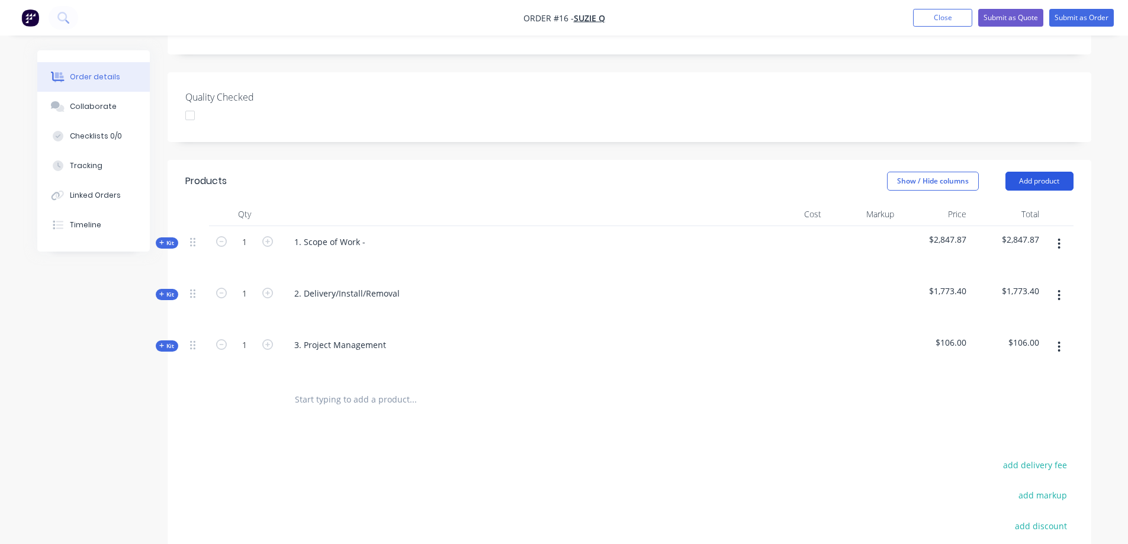
click at [1039, 172] on button "Add product" at bounding box center [1039, 181] width 68 height 19
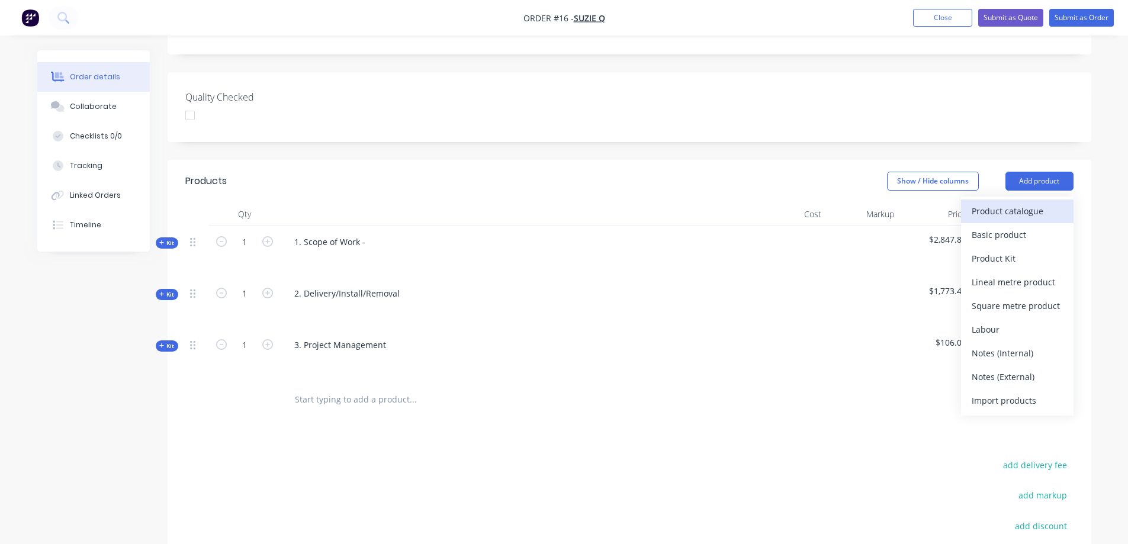
click at [1051, 202] on div "Product catalogue" at bounding box center [1016, 210] width 91 height 17
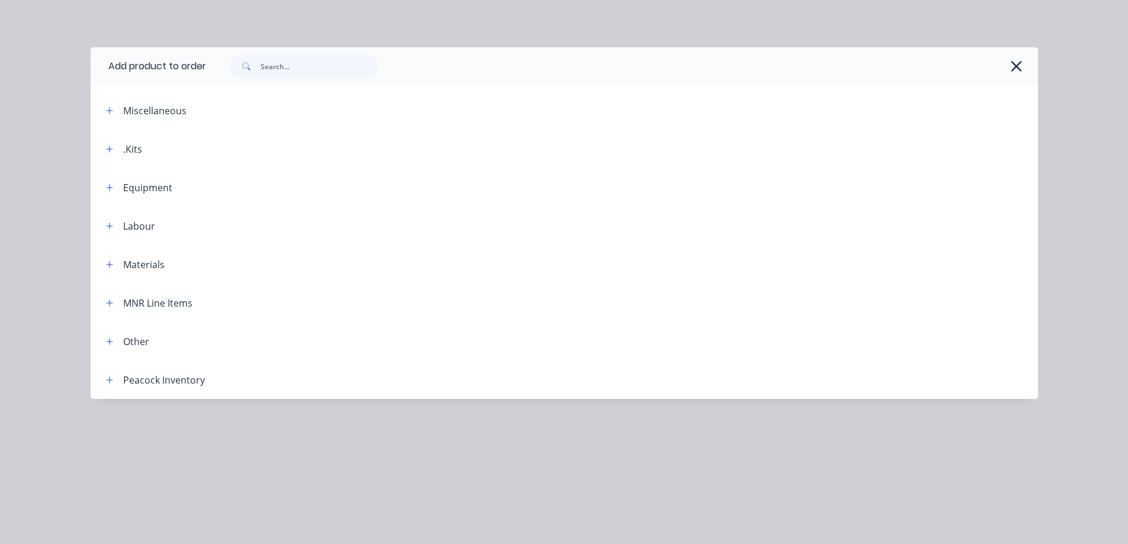
click at [126, 118] on header "Miscellaneous" at bounding box center [564, 110] width 947 height 38
click at [111, 149] on icon "button" at bounding box center [109, 149] width 7 height 7
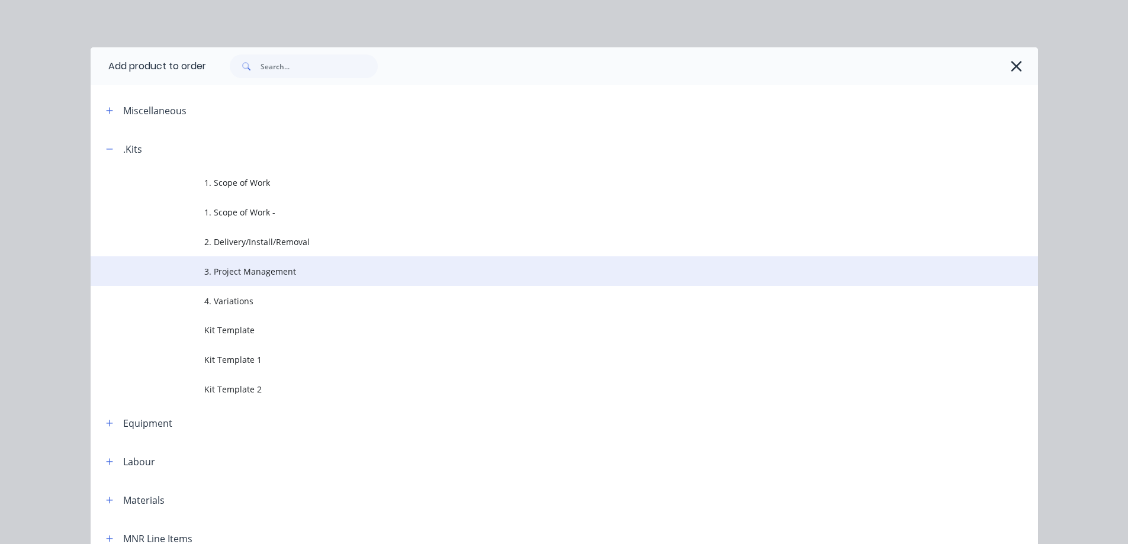
click at [278, 273] on span "3. Project Management" at bounding box center [537, 271] width 667 height 12
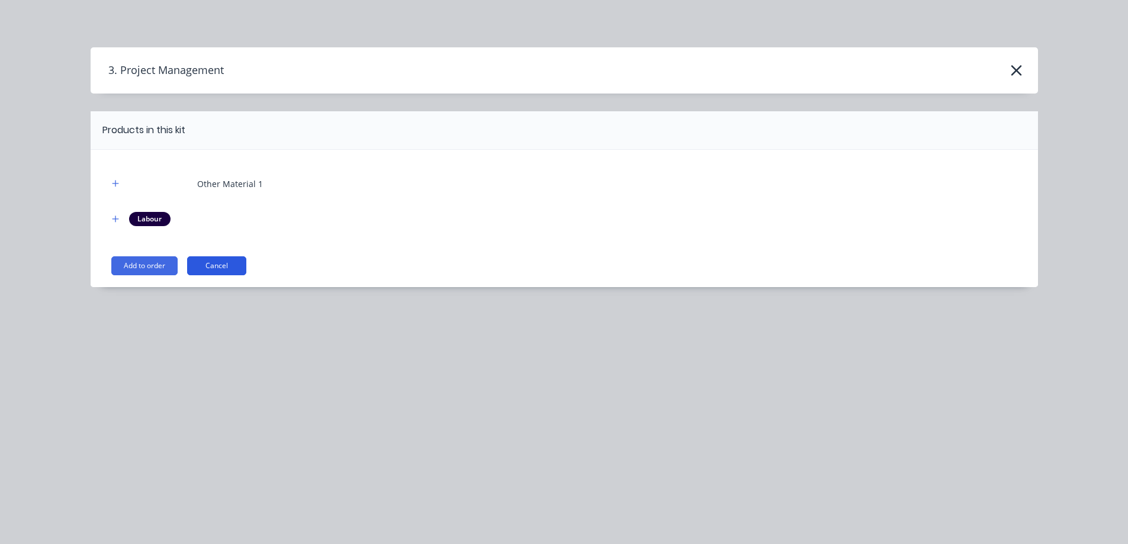
click at [234, 266] on button "Cancel" at bounding box center [216, 265] width 59 height 19
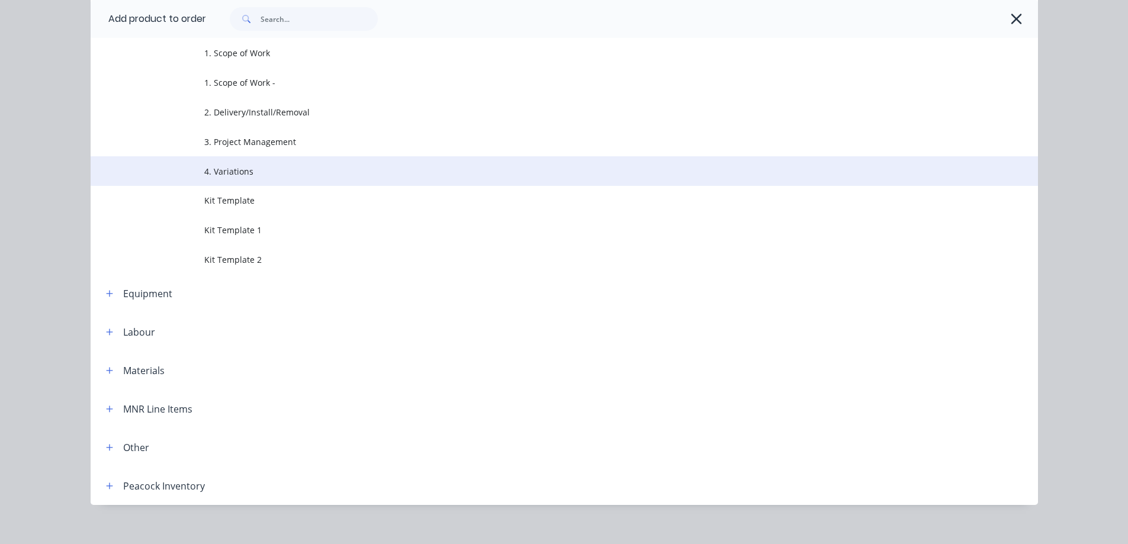
click at [249, 172] on span "4. Variations" at bounding box center [537, 171] width 667 height 12
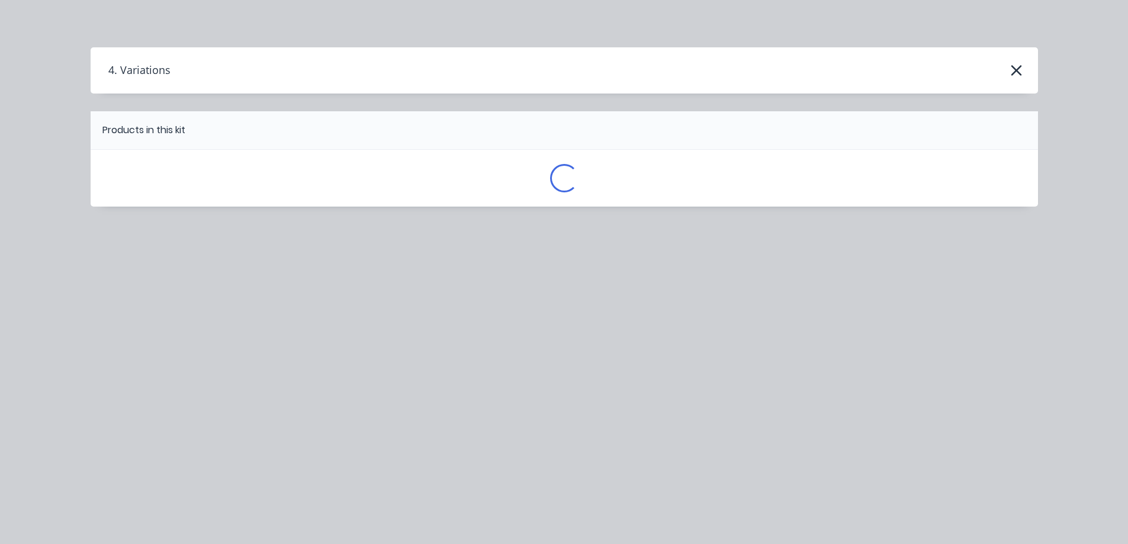
scroll to position [0, 0]
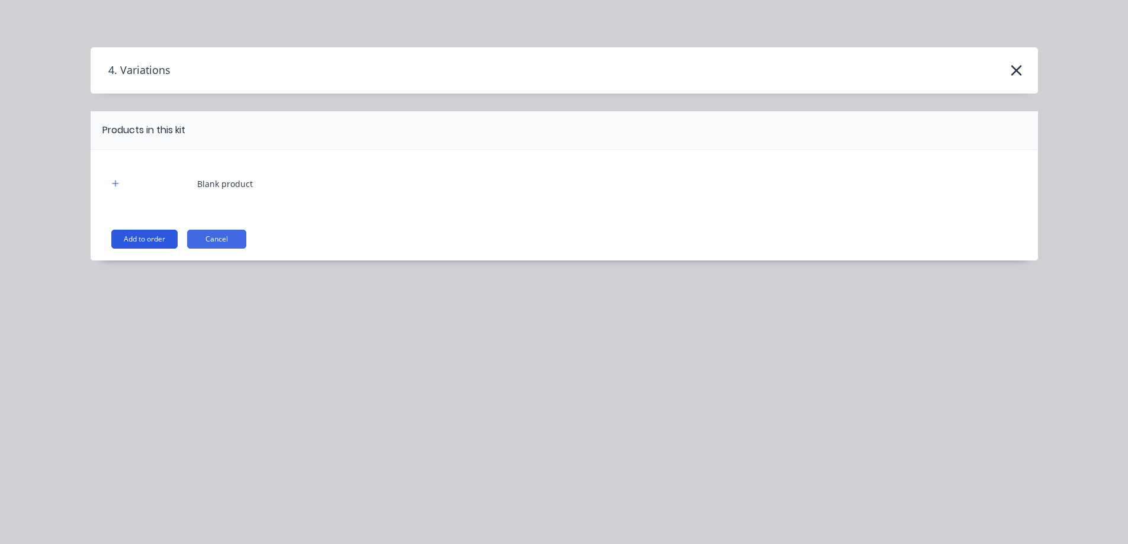
click at [149, 239] on button "Add to order" at bounding box center [144, 239] width 66 height 19
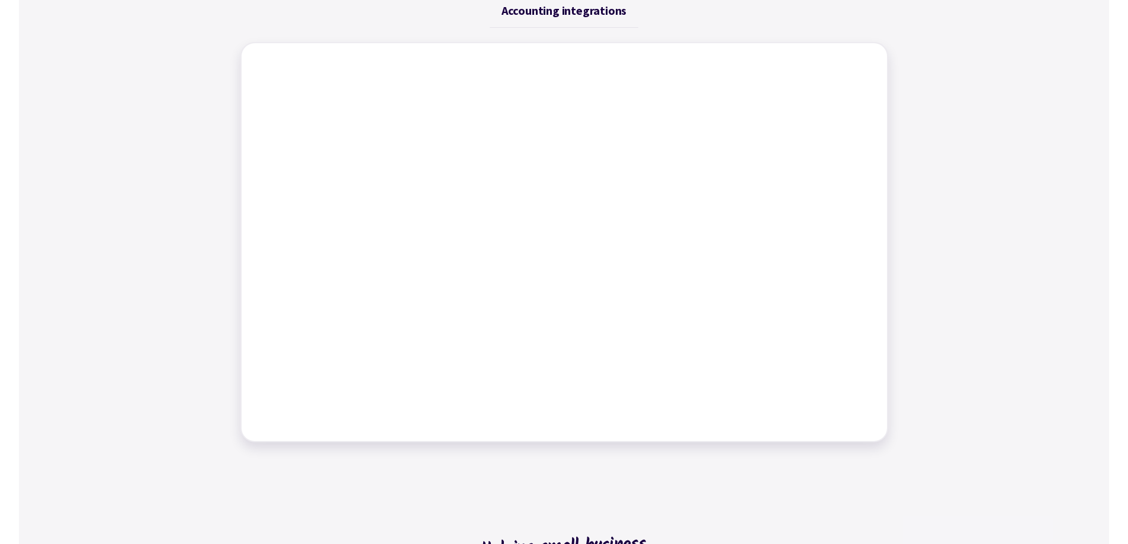
scroll to position [533, 0]
click at [1057, 162] on div "Job management Job tracking Scheduling work Dynamic tables Time tracking Bills …" at bounding box center [564, 205] width 1090 height 510
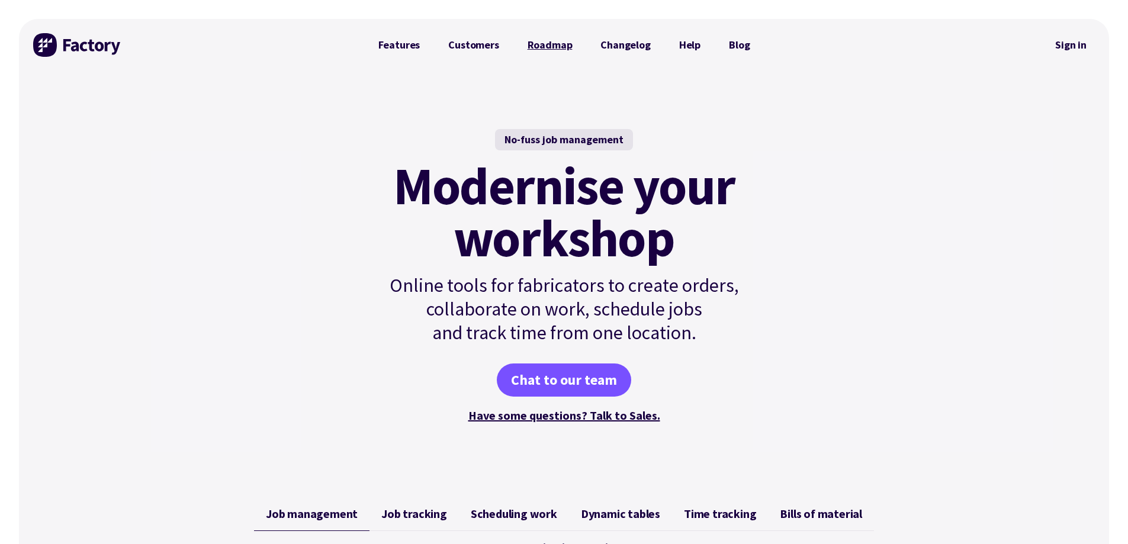
click at [527, 41] on link "Roadmap" at bounding box center [549, 45] width 73 height 24
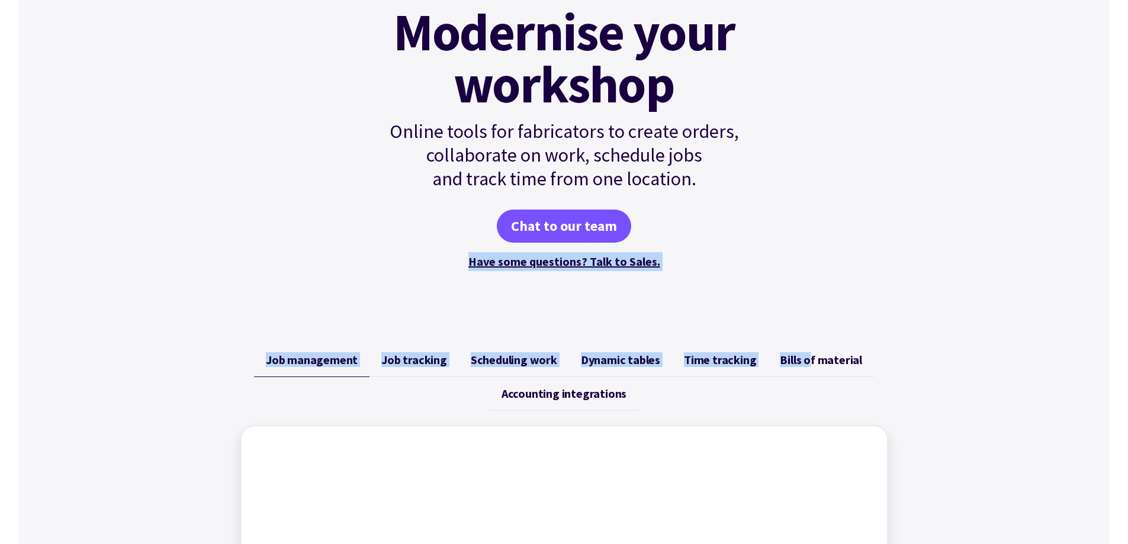
scroll to position [59, 0]
